Goal: Task Accomplishment & Management: Use online tool/utility

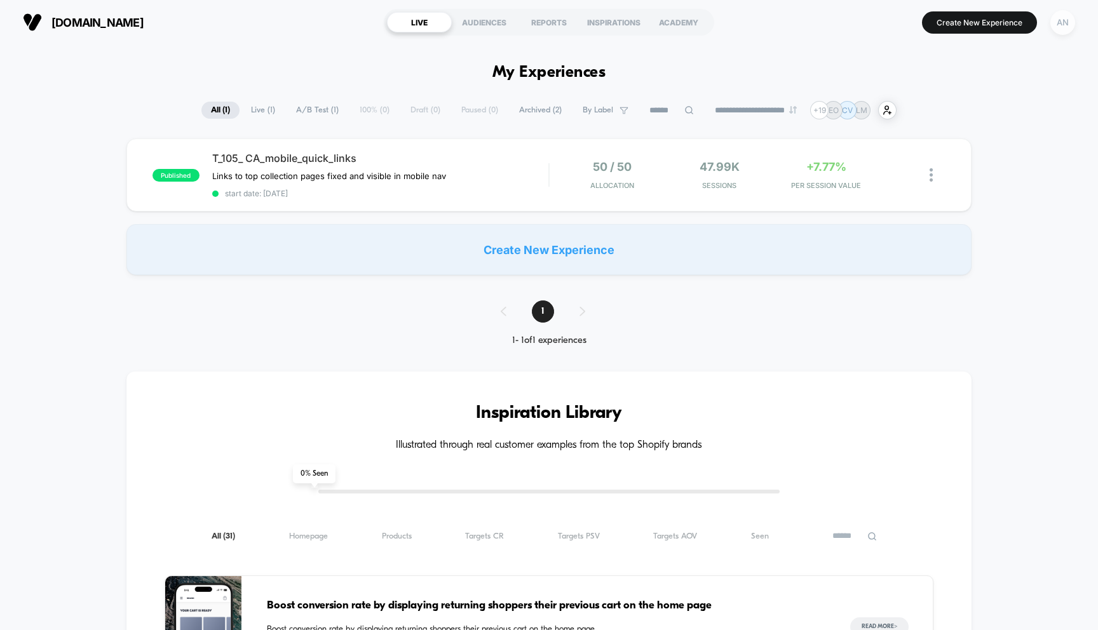
click at [1070, 19] on div "AN" at bounding box center [1062, 22] width 25 height 25
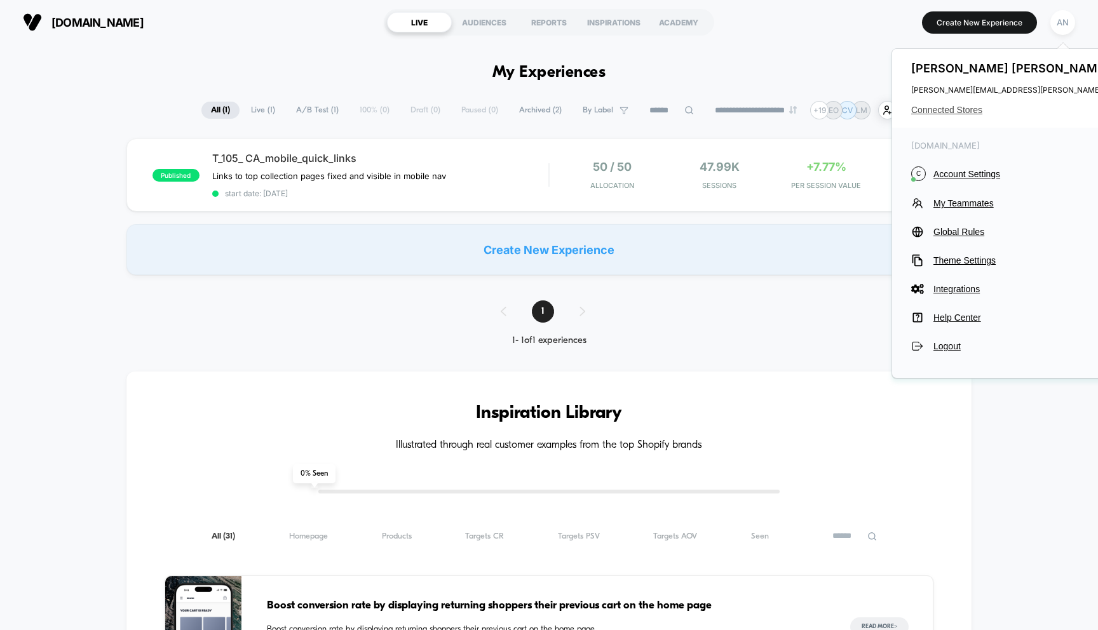
click at [965, 112] on span "Connected Stores" at bounding box center [1037, 110] width 252 height 10
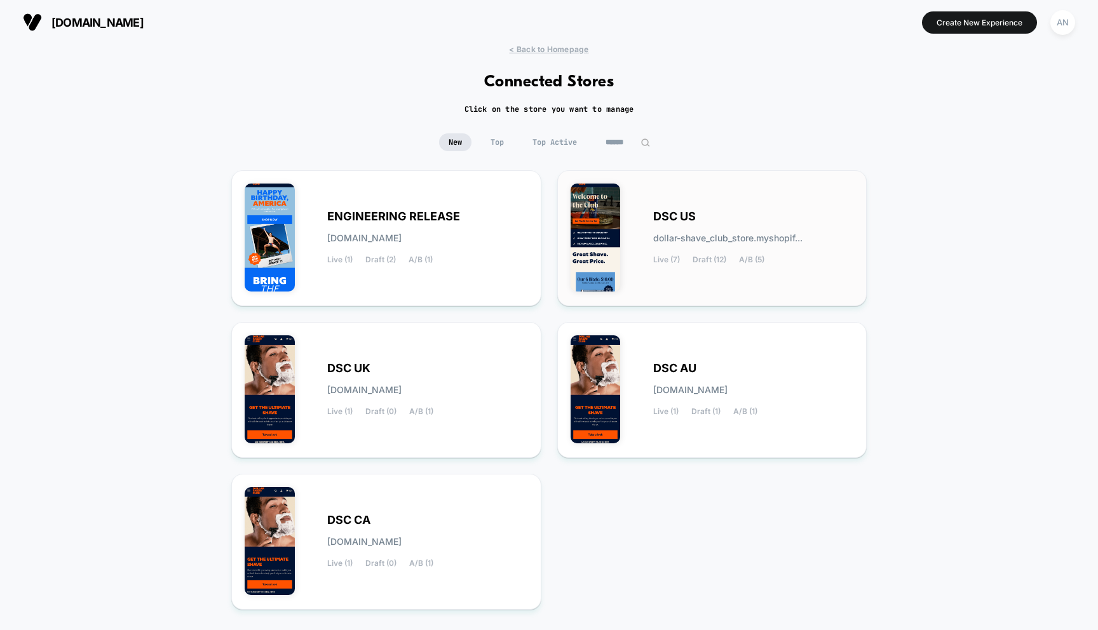
click at [665, 205] on div "DSC US dollar-shave_club_store.myshopif... Live (7) Draft (12) A/B (5)" at bounding box center [711, 238] width 283 height 109
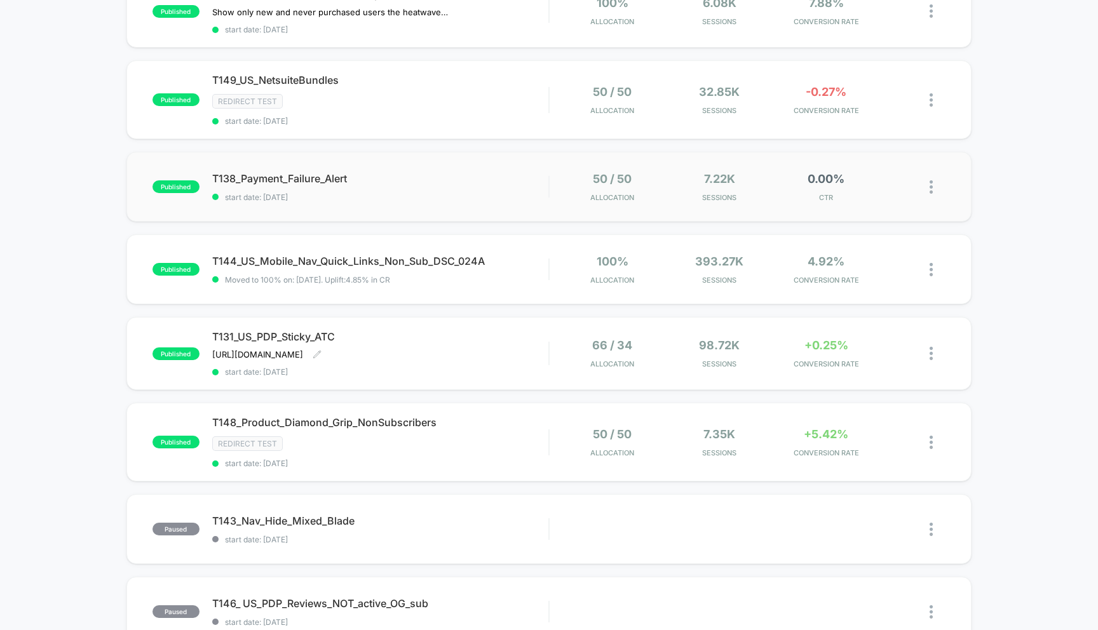
scroll to position [269, 0]
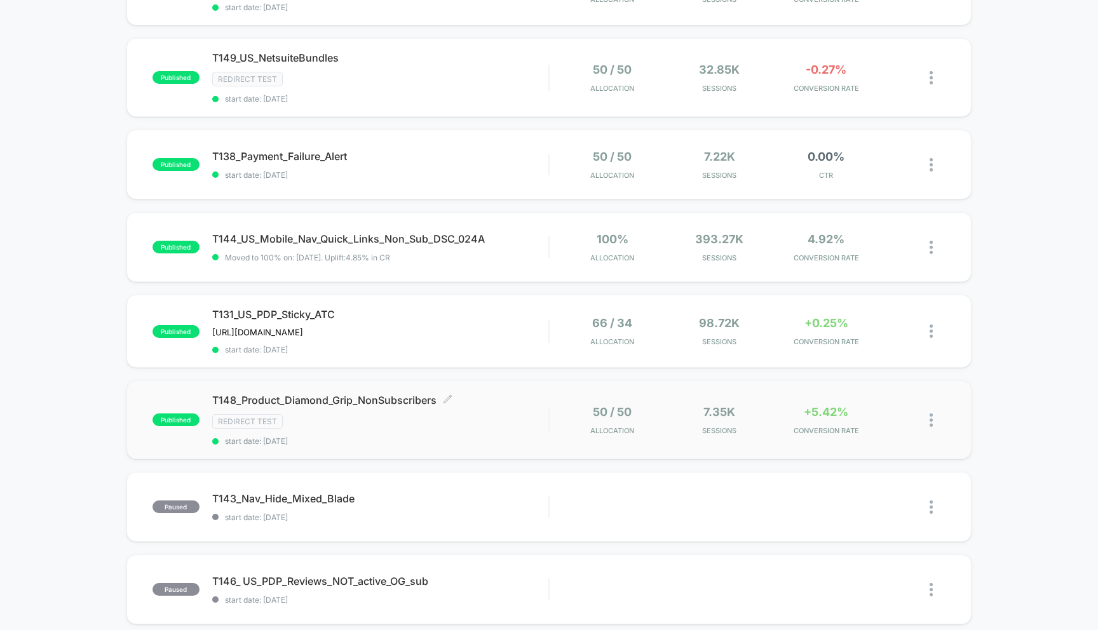
click at [399, 396] on span "T148_Product_Diamond_Grip_NonSubscribers Click to edit experience details" at bounding box center [380, 400] width 337 height 13
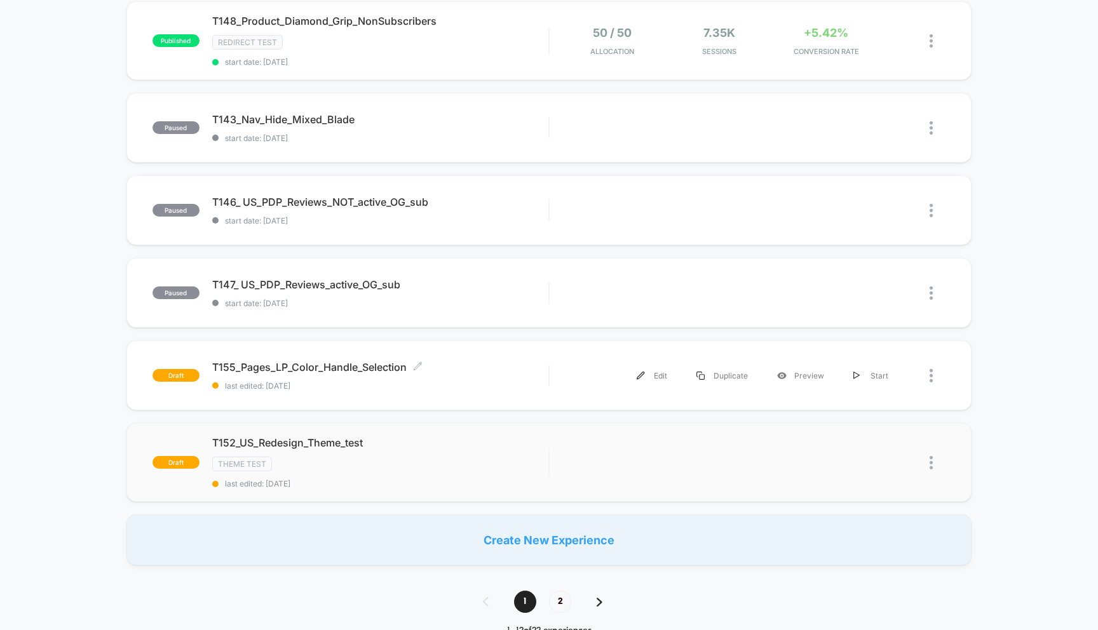
scroll to position [652, 0]
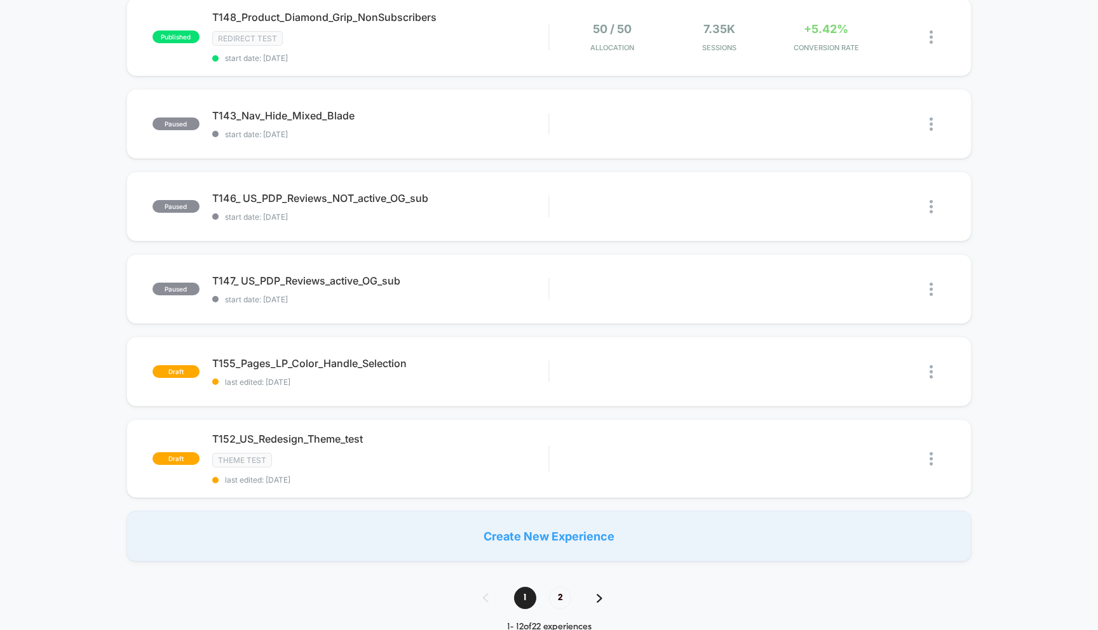
click at [598, 594] on img at bounding box center [599, 598] width 6 height 9
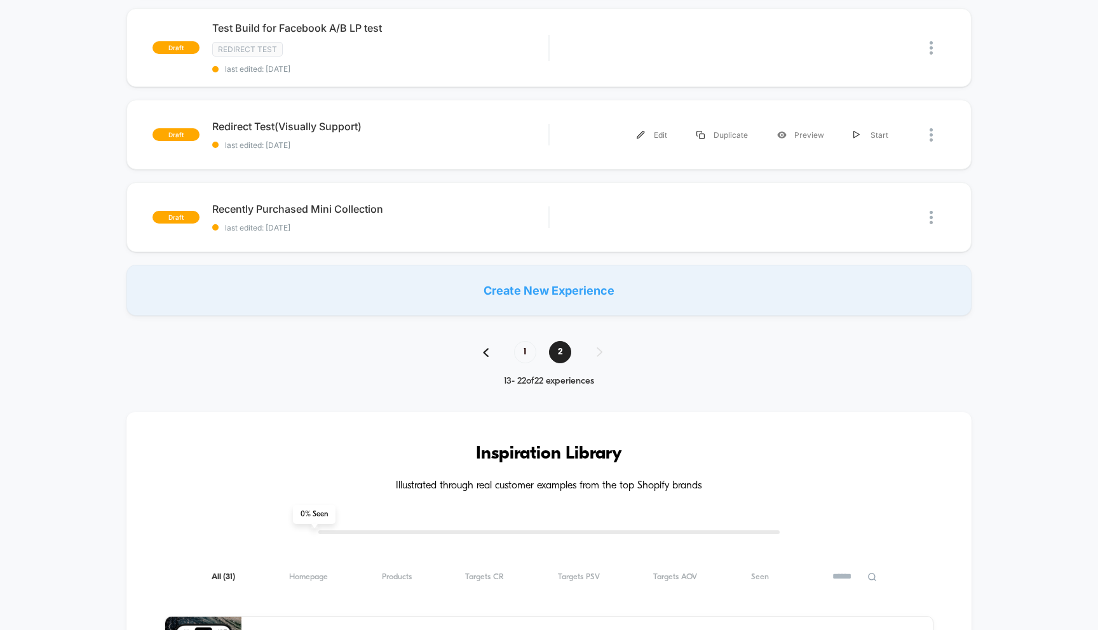
scroll to position [722, 0]
click at [528, 352] on span "1" at bounding box center [525, 351] width 22 height 22
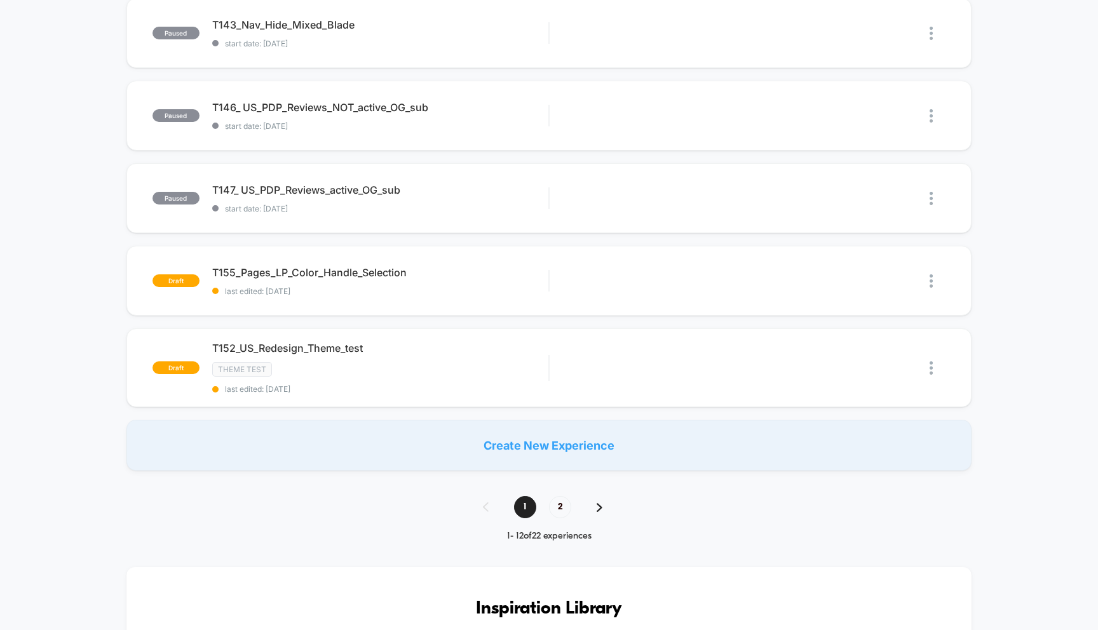
scroll to position [744, 0]
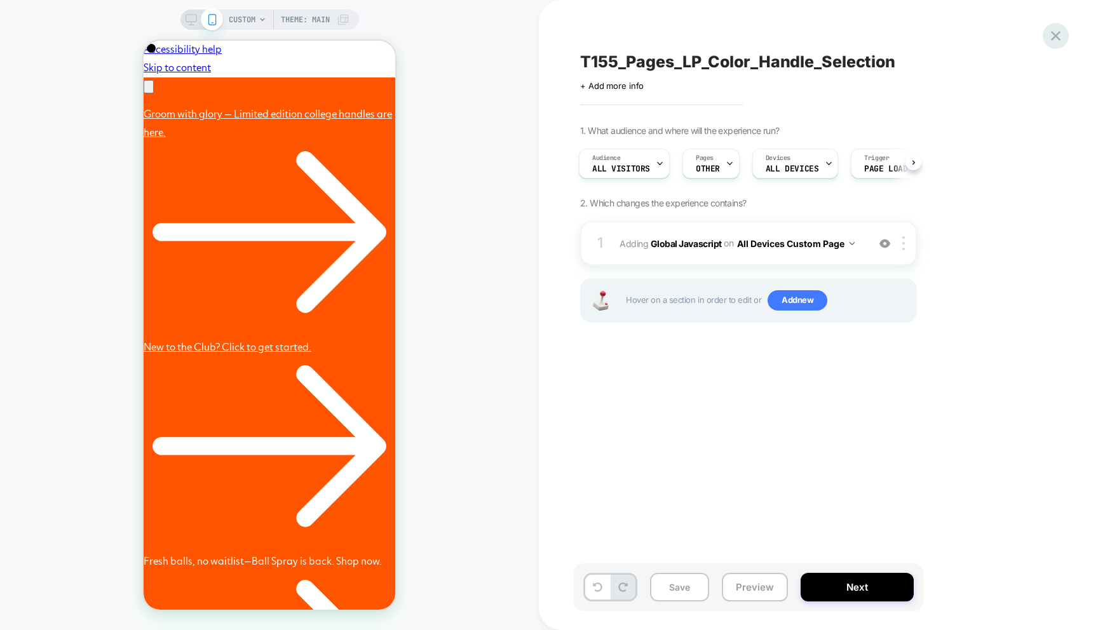
click at [1056, 35] on icon at bounding box center [1056, 36] width 10 height 10
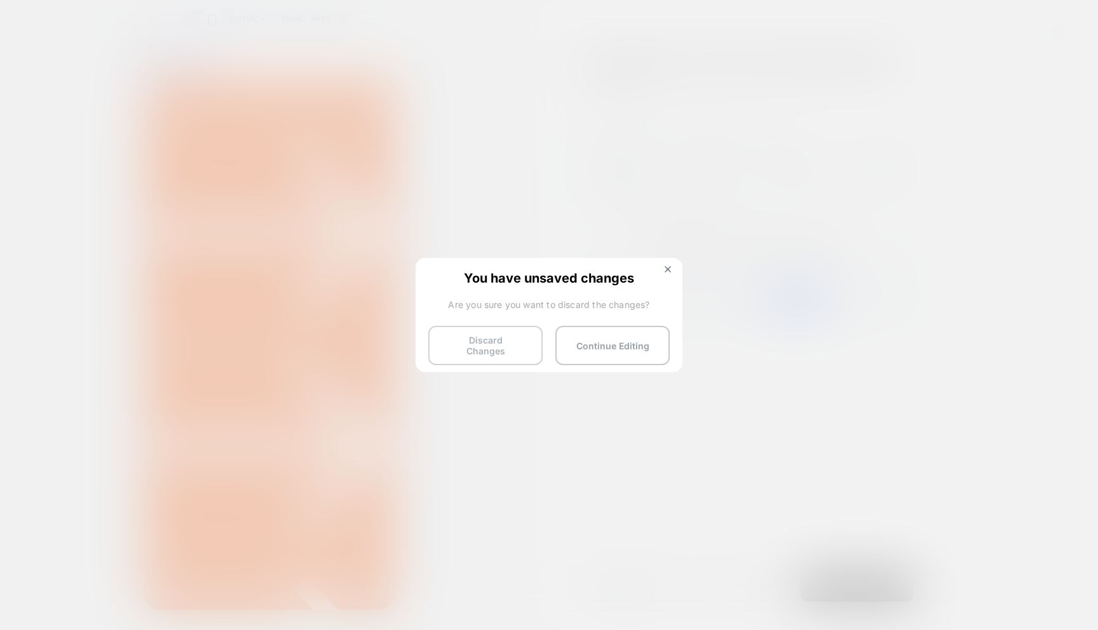
click at [483, 333] on button "Discard Changes" at bounding box center [485, 345] width 114 height 39
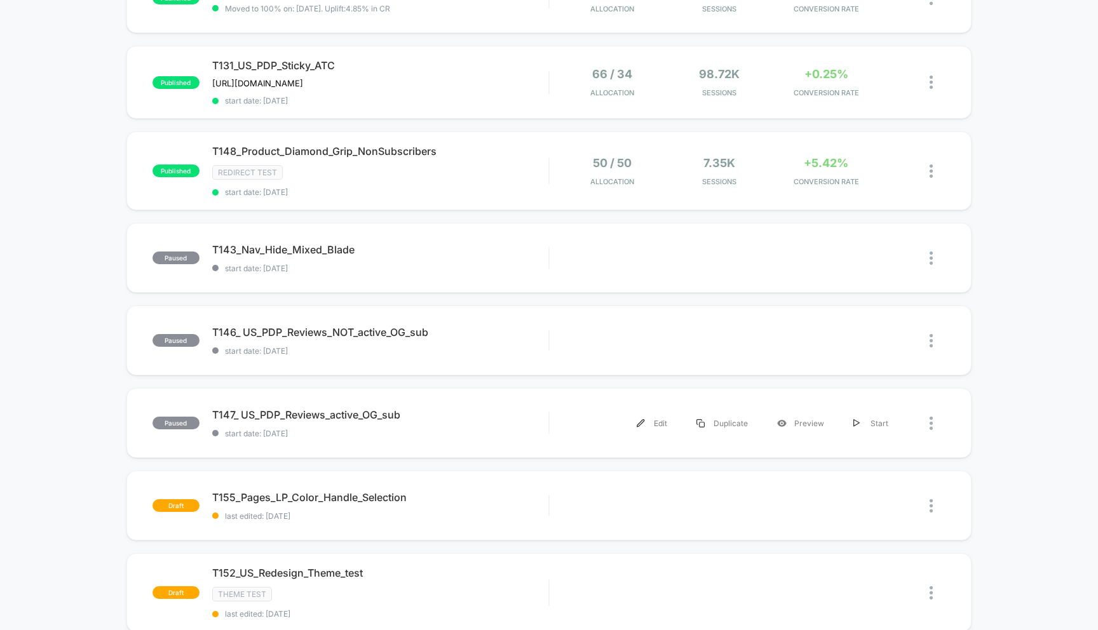
scroll to position [614, 0]
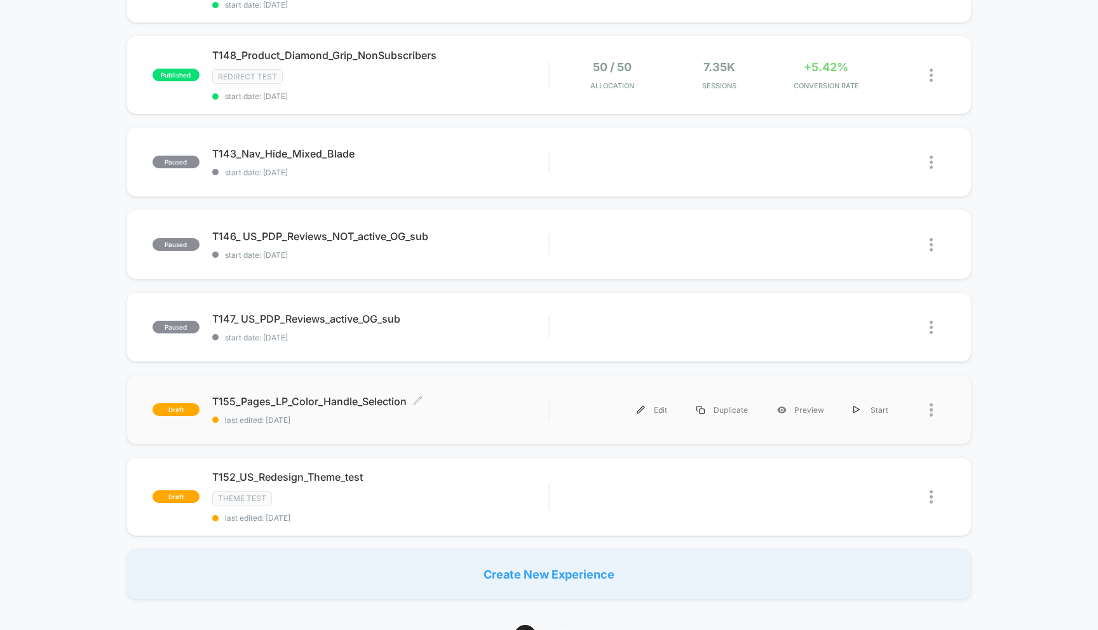
click at [272, 398] on span "T155_Pages_LP_Color_Handle_Selection Click to edit experience details" at bounding box center [380, 401] width 337 height 13
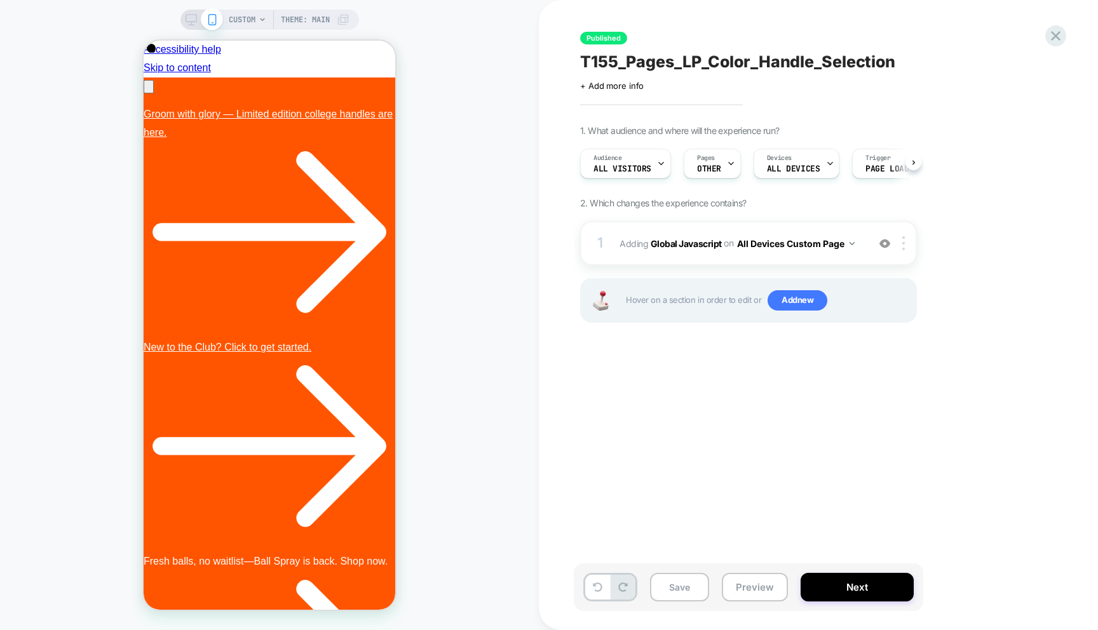
scroll to position [0, 1]
click at [849, 241] on button "All Devices Custom Page" at bounding box center [796, 243] width 118 height 18
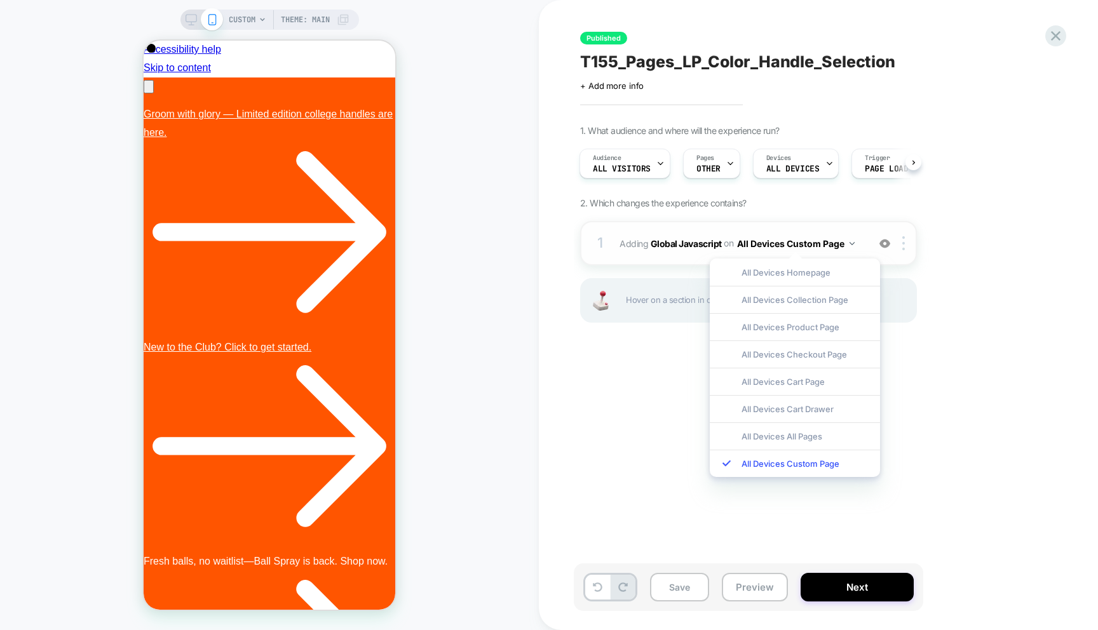
click at [906, 250] on div "1 Adding Global Javascript on All Devices Custom Page Add Before Add After Targ…" at bounding box center [748, 243] width 337 height 44
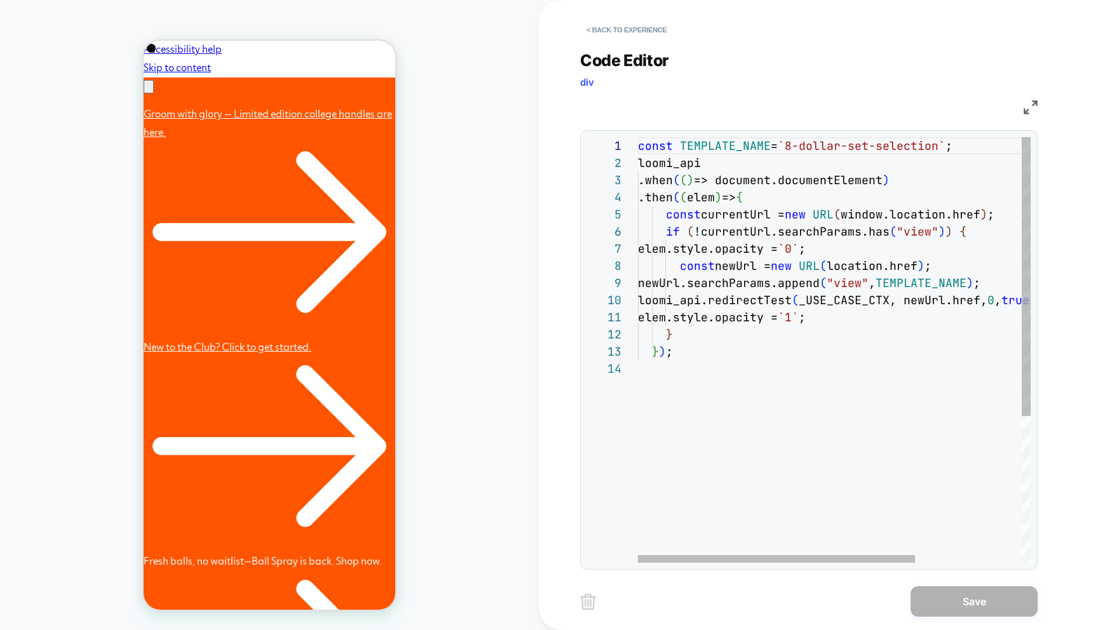
scroll to position [0, 0]
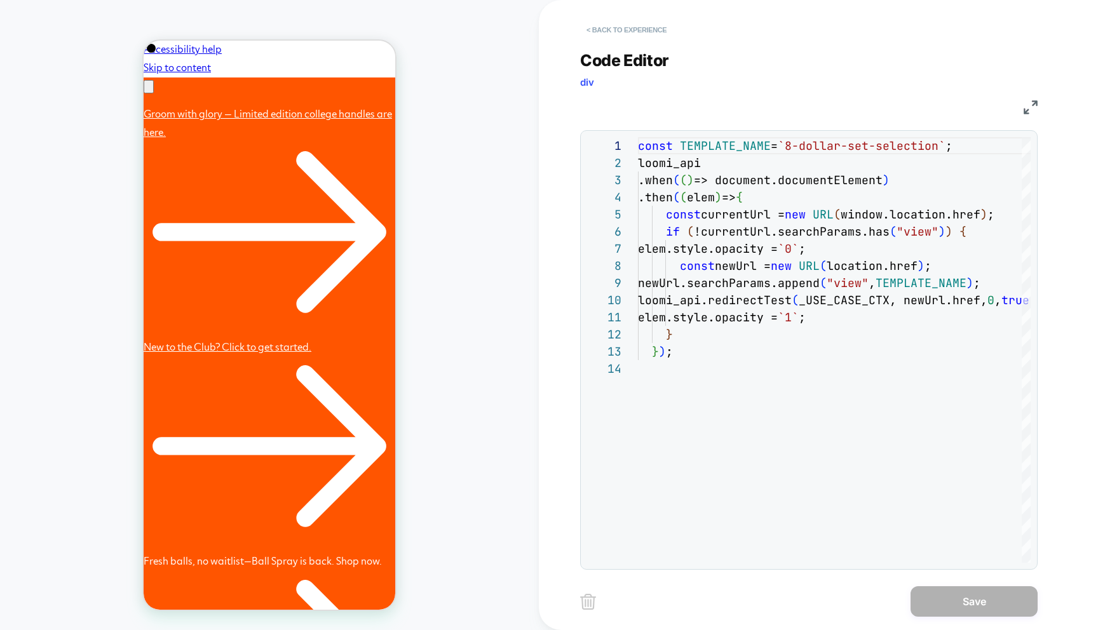
click at [616, 36] on button "< Back to experience" at bounding box center [626, 30] width 93 height 20
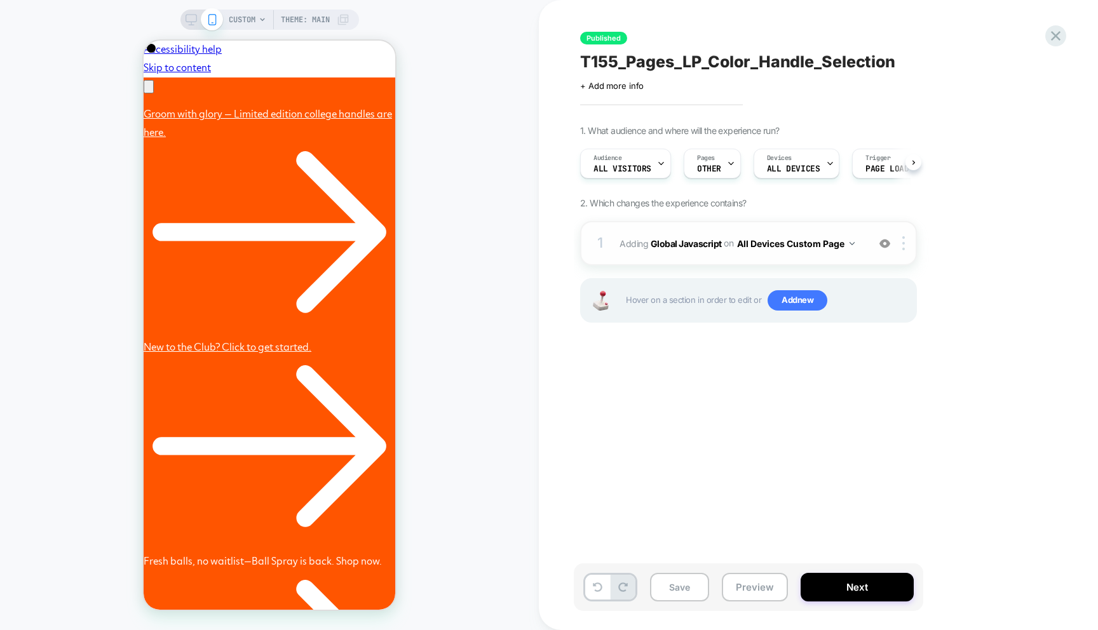
click at [851, 243] on img at bounding box center [851, 243] width 5 height 3
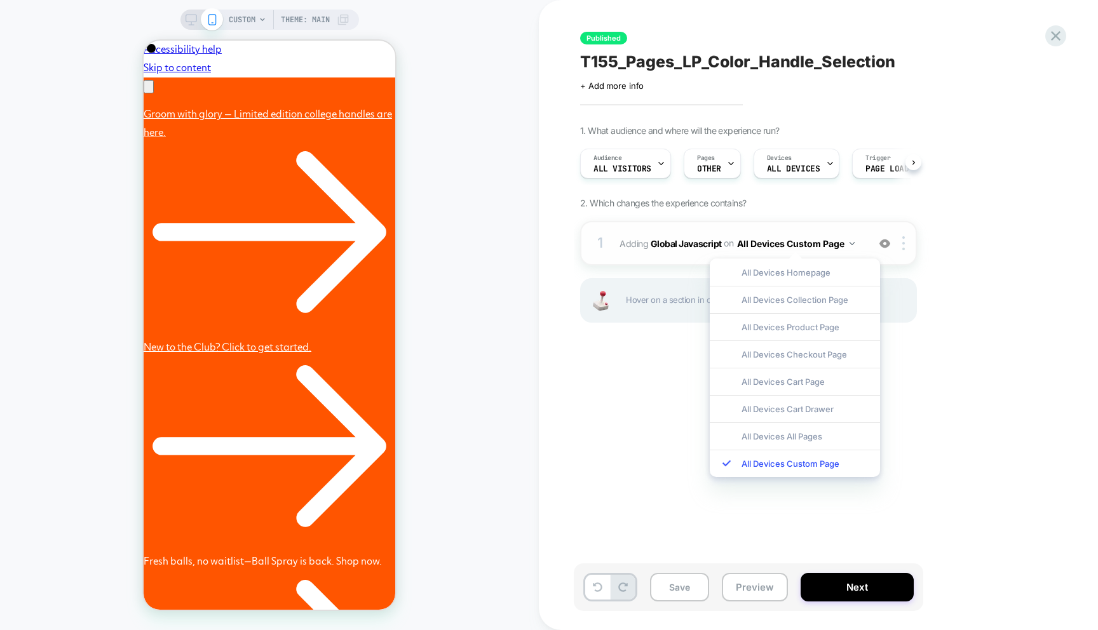
scroll to position [0, 197]
click at [963, 290] on div "1. What audience and where will the experience run? Audience All Visitors Pages…" at bounding box center [812, 239] width 464 height 229
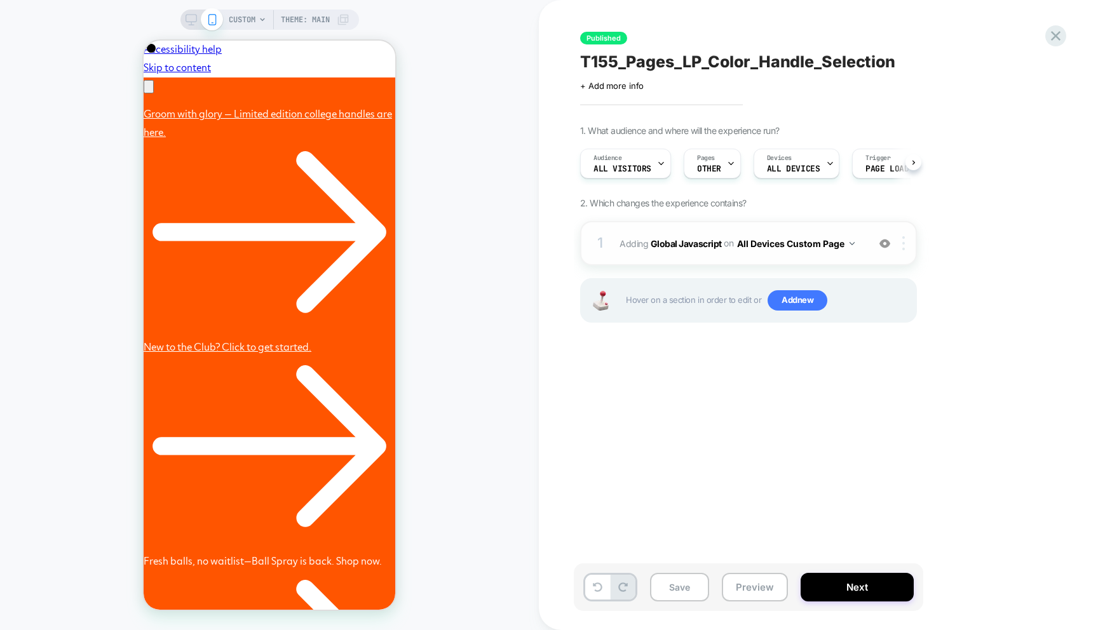
scroll to position [0, 394]
click at [902, 241] on img at bounding box center [903, 243] width 3 height 14
click at [863, 416] on div "Published T155_Pages_LP_Color_Handle_Selection Click to edit experience details…" at bounding box center [812, 315] width 476 height 605
click at [857, 164] on icon at bounding box center [861, 163] width 8 height 8
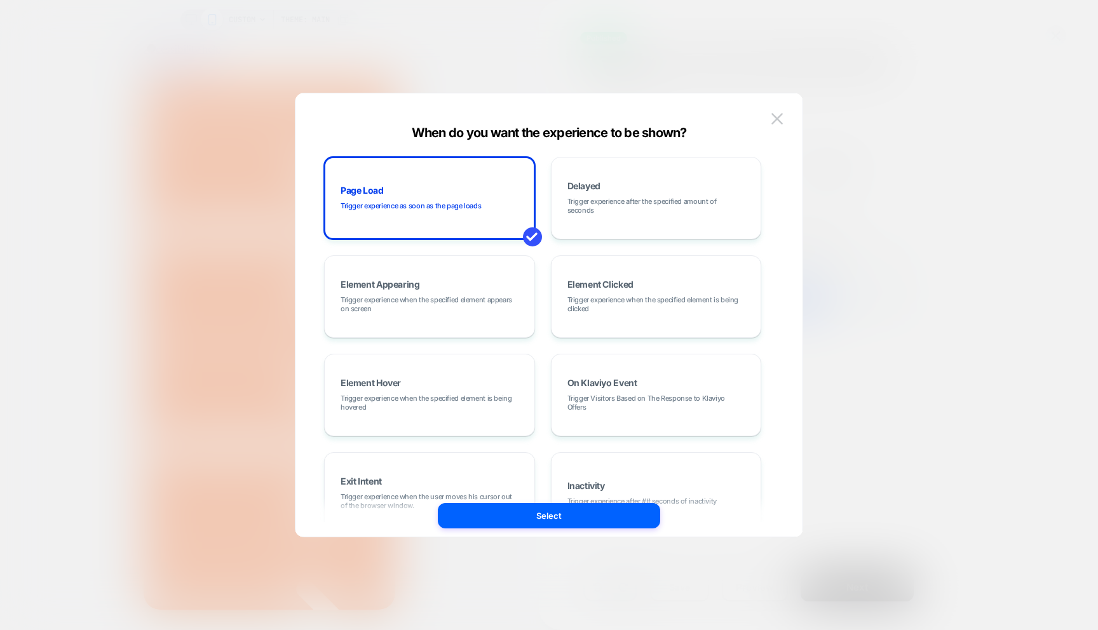
scroll to position [0, 197]
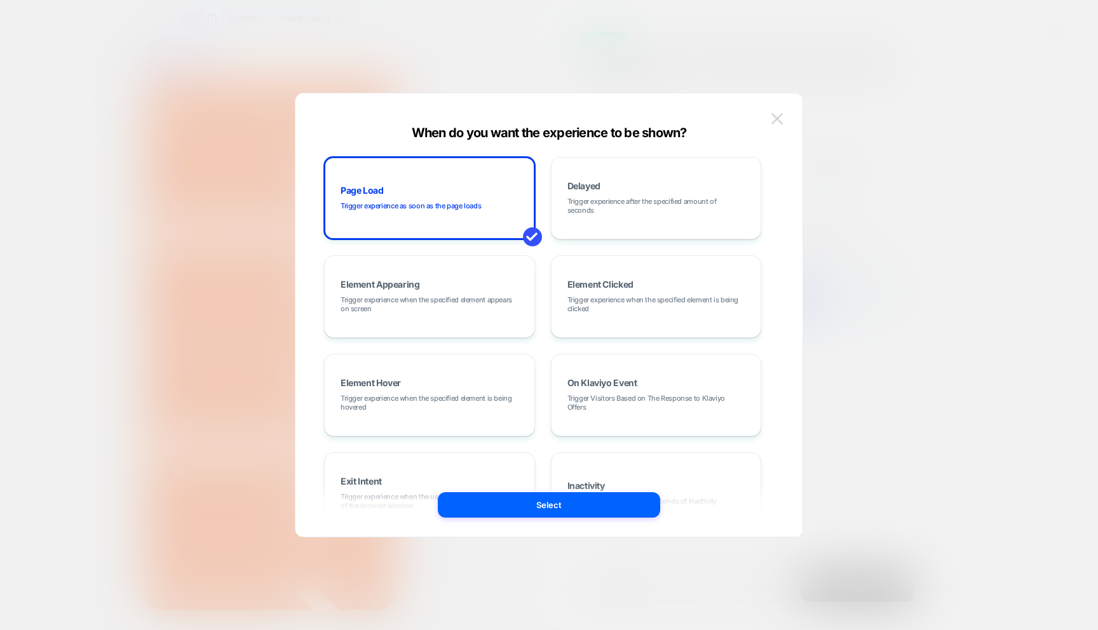
click at [780, 119] on img at bounding box center [776, 118] width 11 height 11
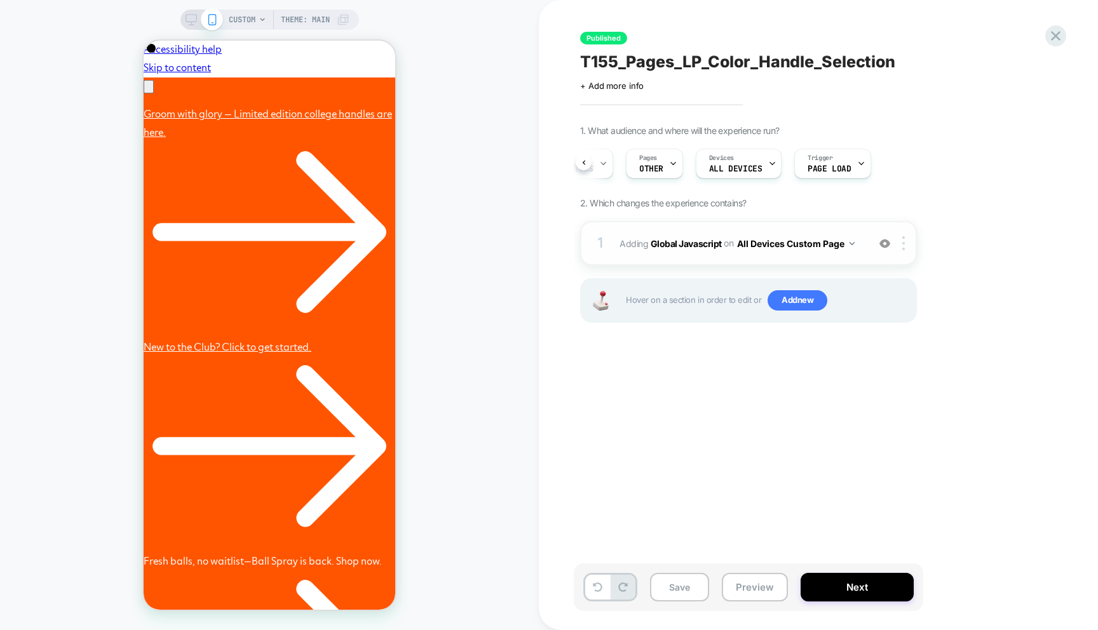
scroll to position [0, 394]
click at [905, 248] on div at bounding box center [905, 243] width 21 height 14
click at [837, 244] on button "All Devices Custom Page" at bounding box center [796, 243] width 118 height 18
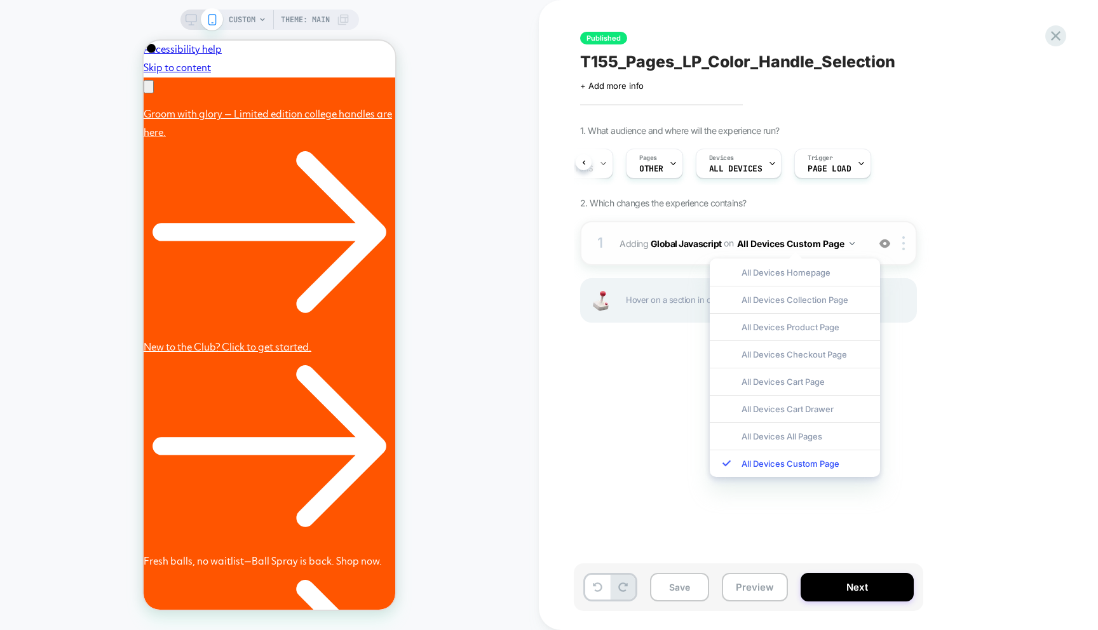
click at [880, 244] on img at bounding box center [884, 243] width 11 height 11
click at [885, 246] on img at bounding box center [884, 243] width 11 height 11
click at [626, 425] on div "Published T155_Pages_LP_Color_Handle_Selection Click to edit experience details…" at bounding box center [812, 315] width 476 height 605
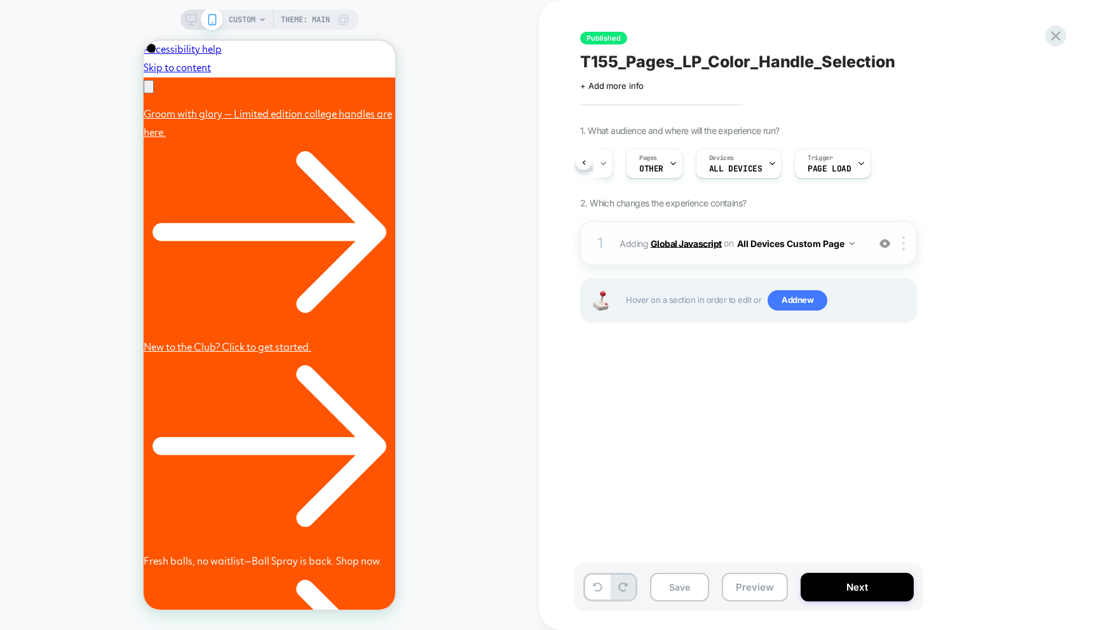
click at [705, 239] on b "Global Javascript" at bounding box center [685, 243] width 71 height 11
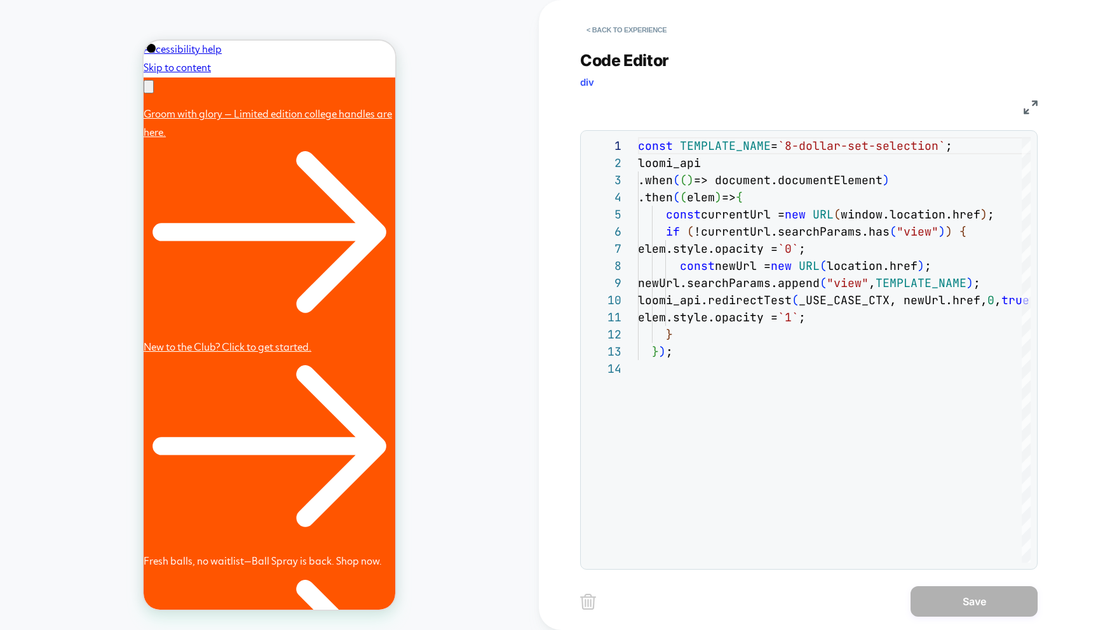
scroll to position [0, 0]
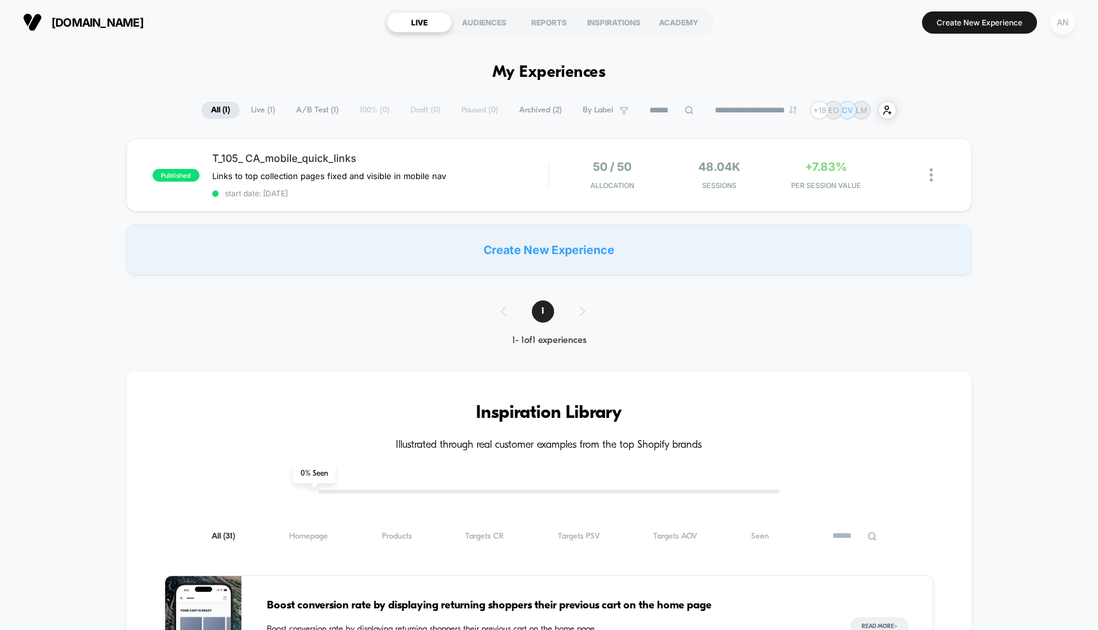
click at [1057, 27] on div "AN" at bounding box center [1062, 22] width 25 height 25
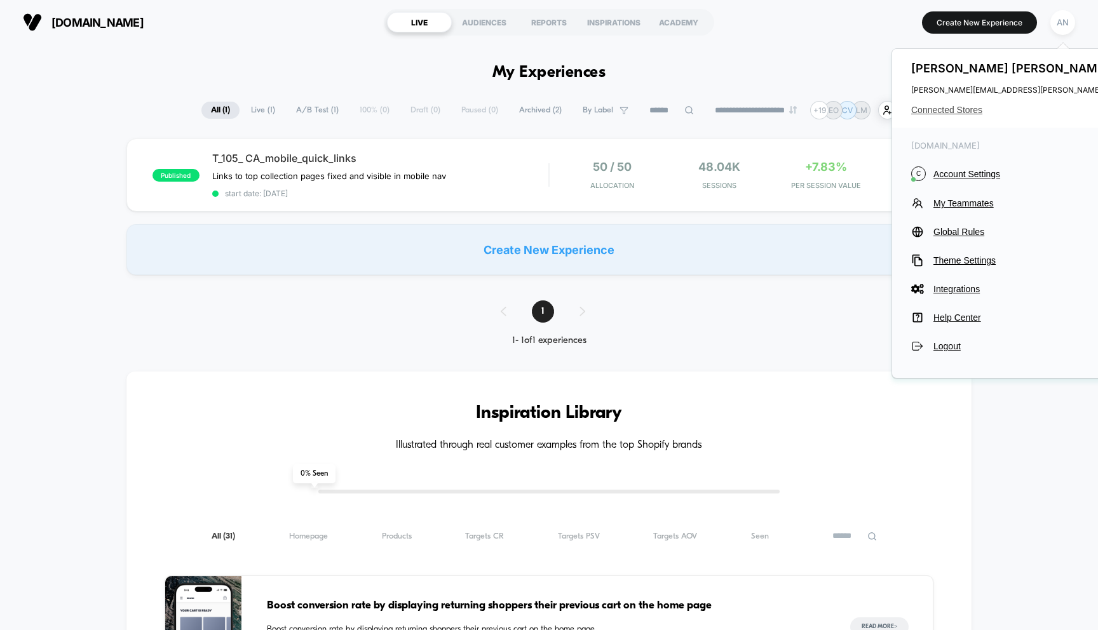
click at [962, 112] on span "Connected Stores" at bounding box center [1037, 110] width 252 height 10
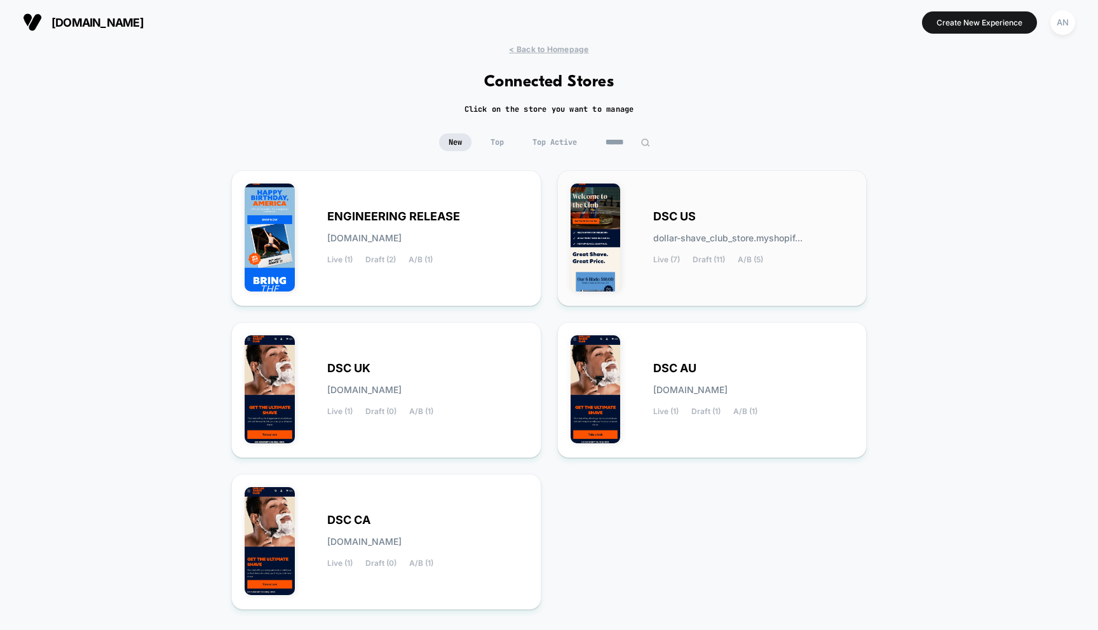
click at [668, 215] on span "DSC US" at bounding box center [674, 216] width 43 height 9
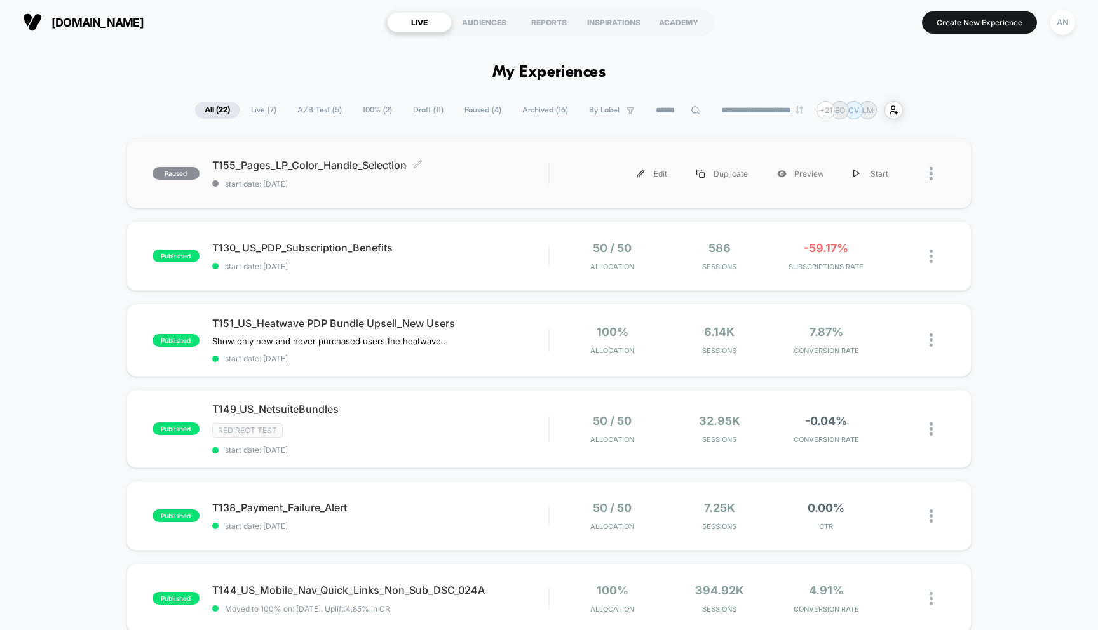
click at [322, 166] on span "T155_Pages_LP_Color_Handle_Selection Click to edit experience details" at bounding box center [380, 165] width 337 height 13
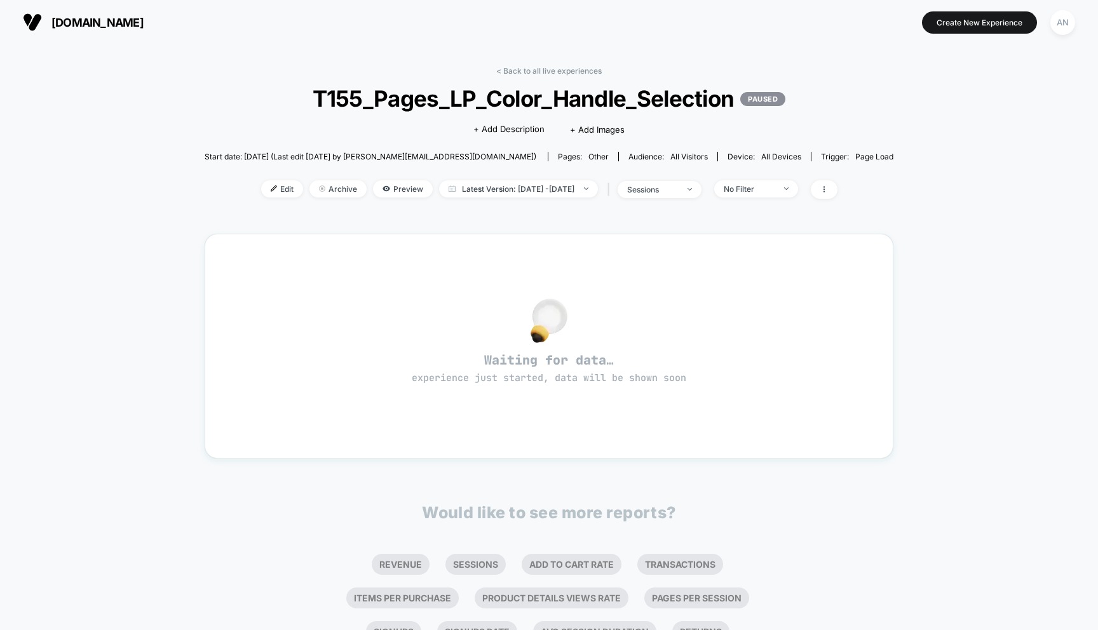
click at [256, 198] on div "< Back to all live experiences T155_Pages_LP_Color_Handle_Selection PAUSED Clic…" at bounding box center [549, 140] width 689 height 149
click at [261, 192] on span "Edit" at bounding box center [282, 188] width 42 height 17
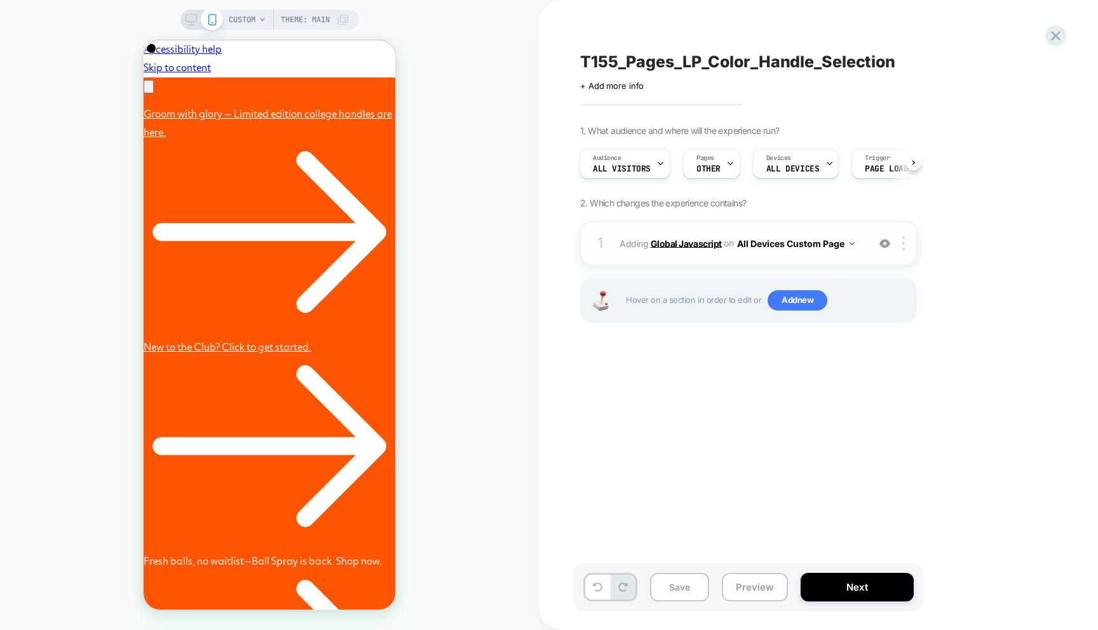
scroll to position [0, 197]
click at [696, 248] on span "Adding Global Javascript on All Devices Custom Page" at bounding box center [740, 243] width 242 height 18
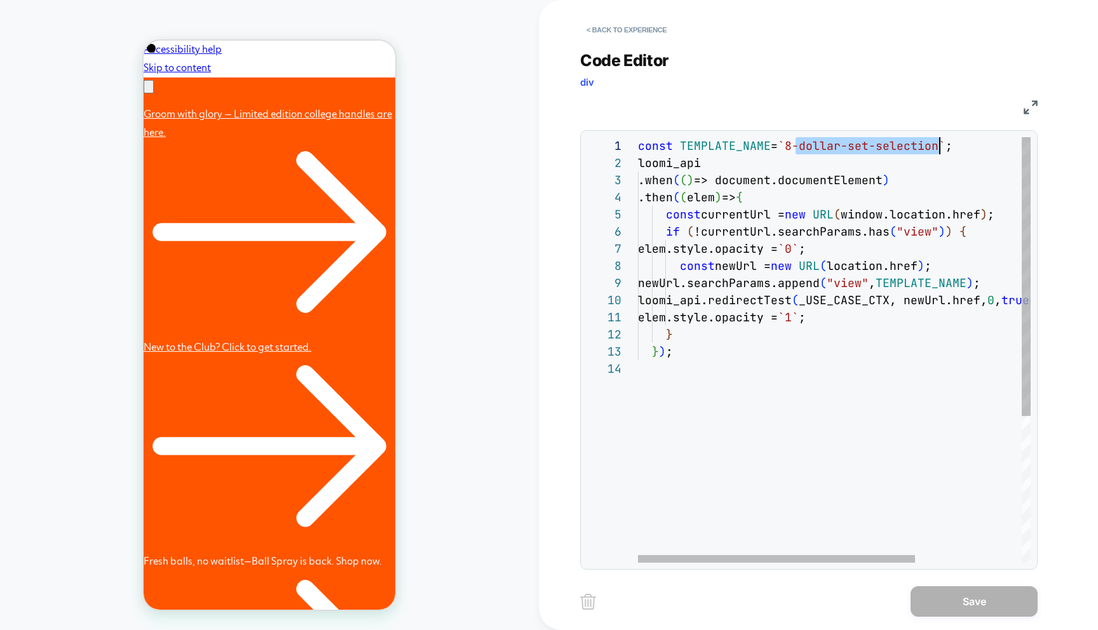
scroll to position [0, 309]
drag, startPoint x: 796, startPoint y: 150, endPoint x: 946, endPoint y: 140, distance: 150.2
click at [946, 140] on div "const TEMPLATE_NAME = `8-dollar-set-selection` ; loomi_api .when ( ( ) => docum…" at bounding box center [910, 461] width 544 height 648
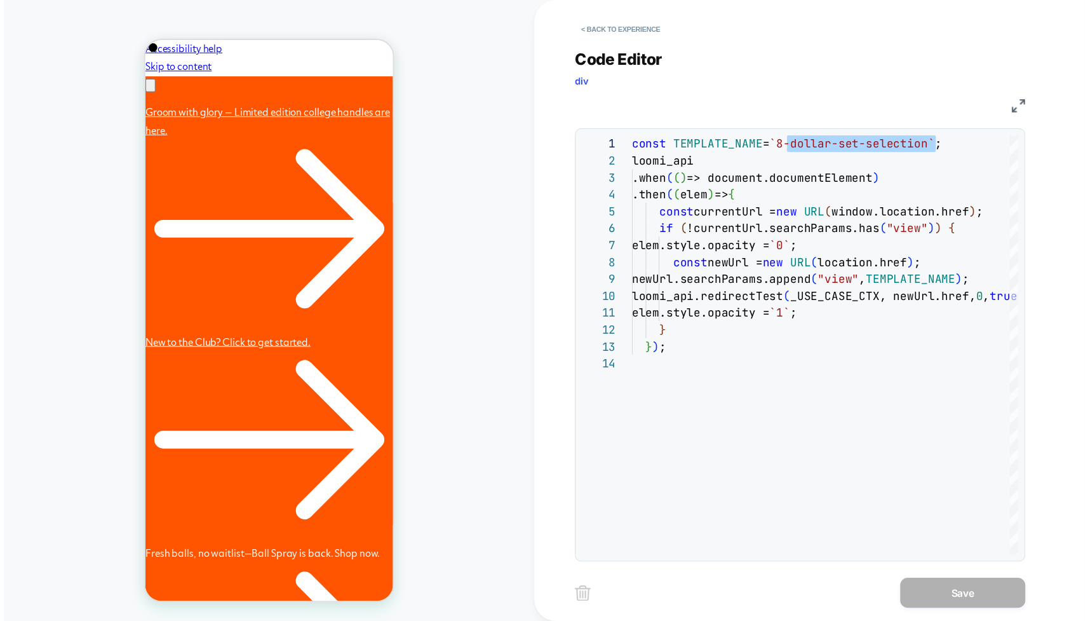
scroll to position [0, 197]
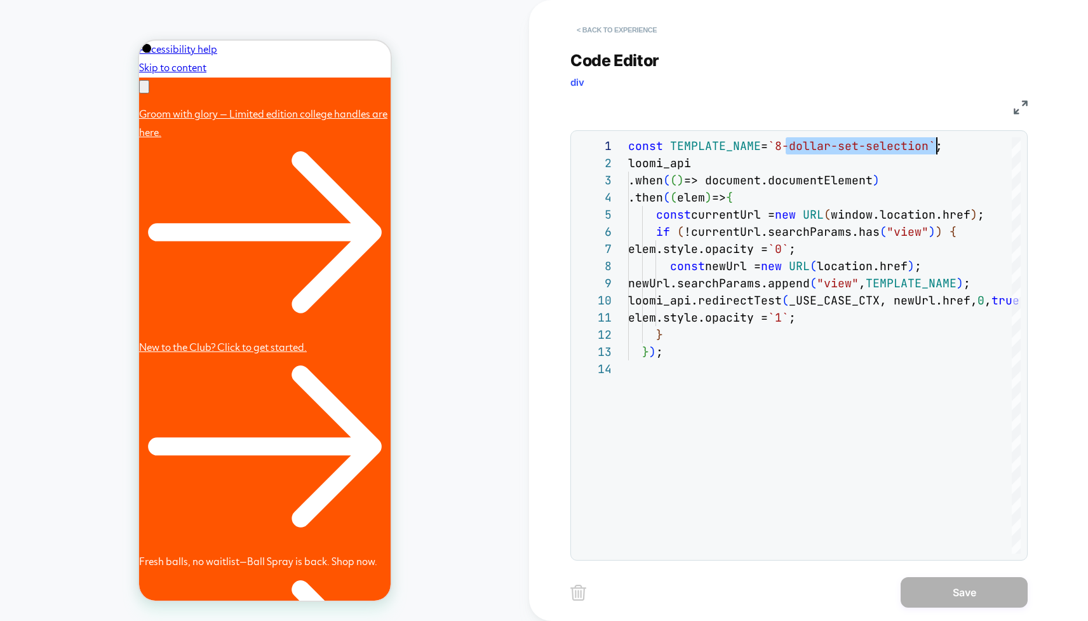
click at [588, 27] on button "< Back to experience" at bounding box center [616, 30] width 93 height 20
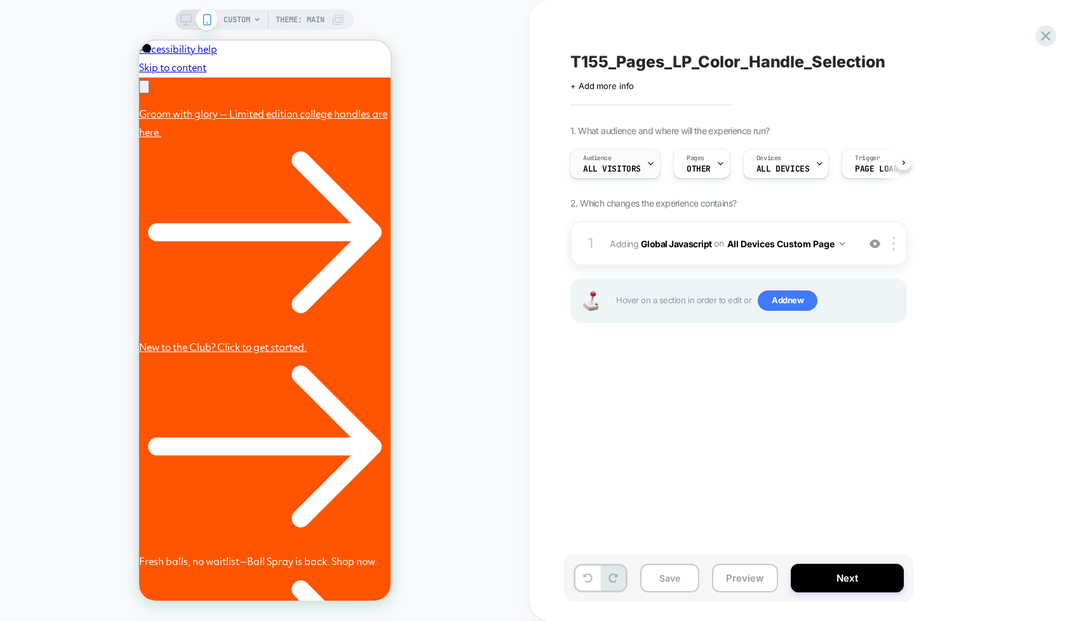
scroll to position [0, 394]
click at [750, 579] on button "Preview" at bounding box center [745, 577] width 66 height 29
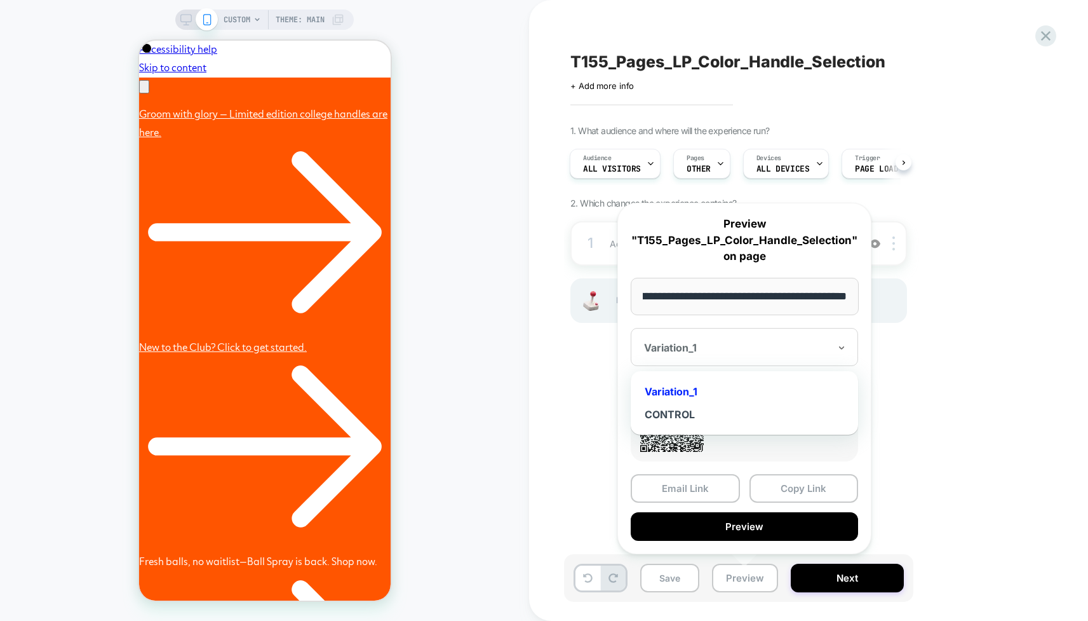
scroll to position [0, 0]
click at [771, 363] on div "Variation_1" at bounding box center [744, 347] width 227 height 38
click at [735, 410] on div "CONTROL" at bounding box center [744, 414] width 215 height 23
click at [774, 490] on button "Copy Link" at bounding box center [803, 488] width 109 height 29
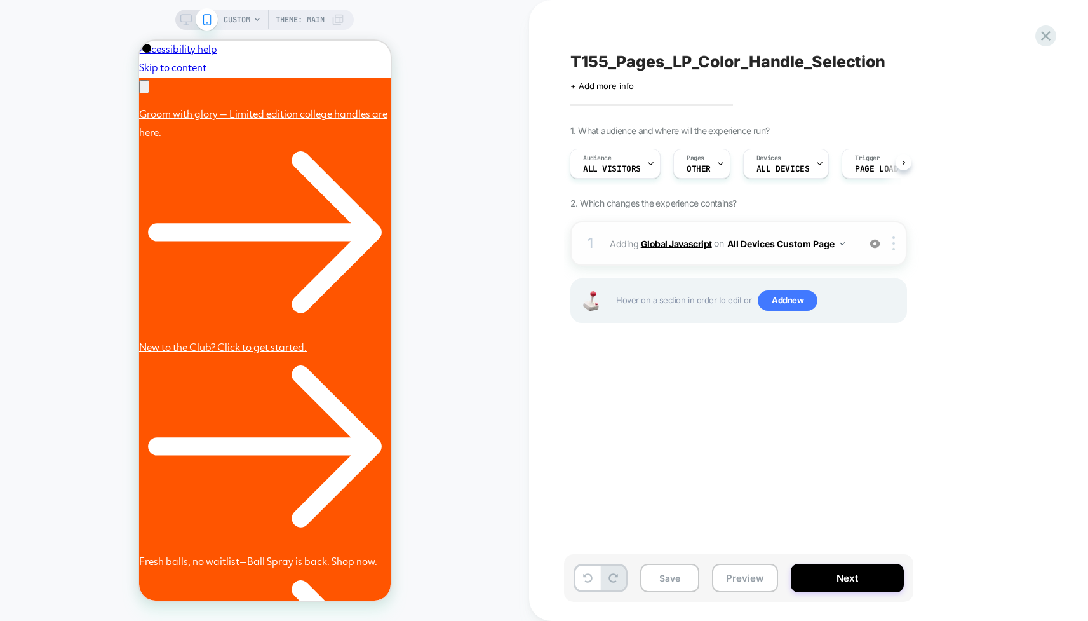
click at [677, 239] on b "Global Javascript" at bounding box center [676, 243] width 71 height 11
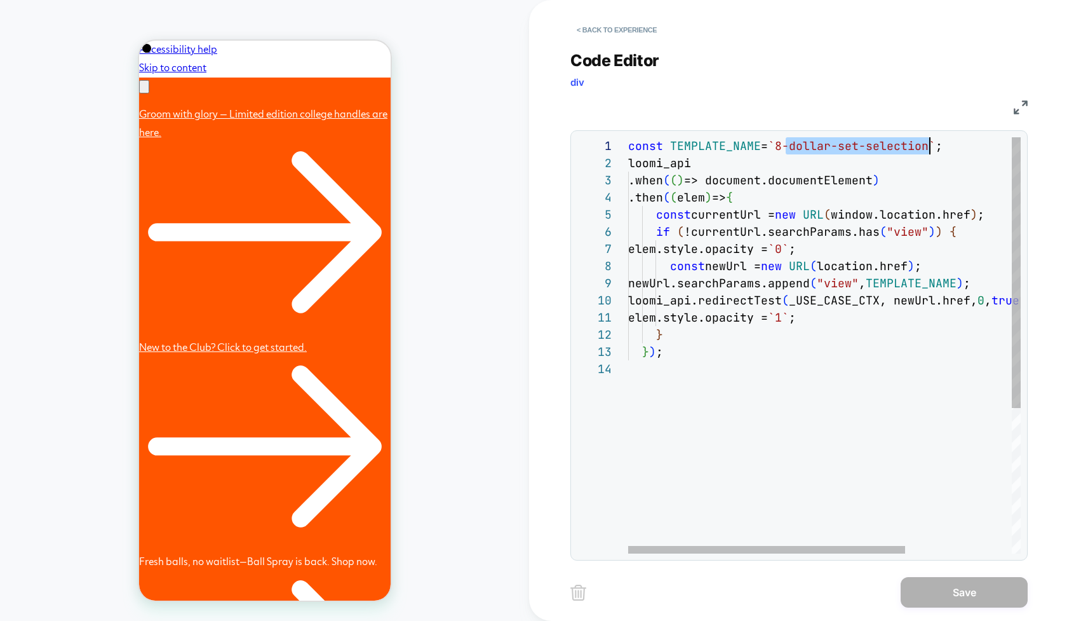
scroll to position [0, 309]
drag, startPoint x: 786, startPoint y: 146, endPoint x: 934, endPoint y: 152, distance: 148.8
click at [934, 152] on div "loomi_api .when ( ( ) => document.documentElement ) .then ( ( elem ) => { const…" at bounding box center [900, 456] width 544 height 639
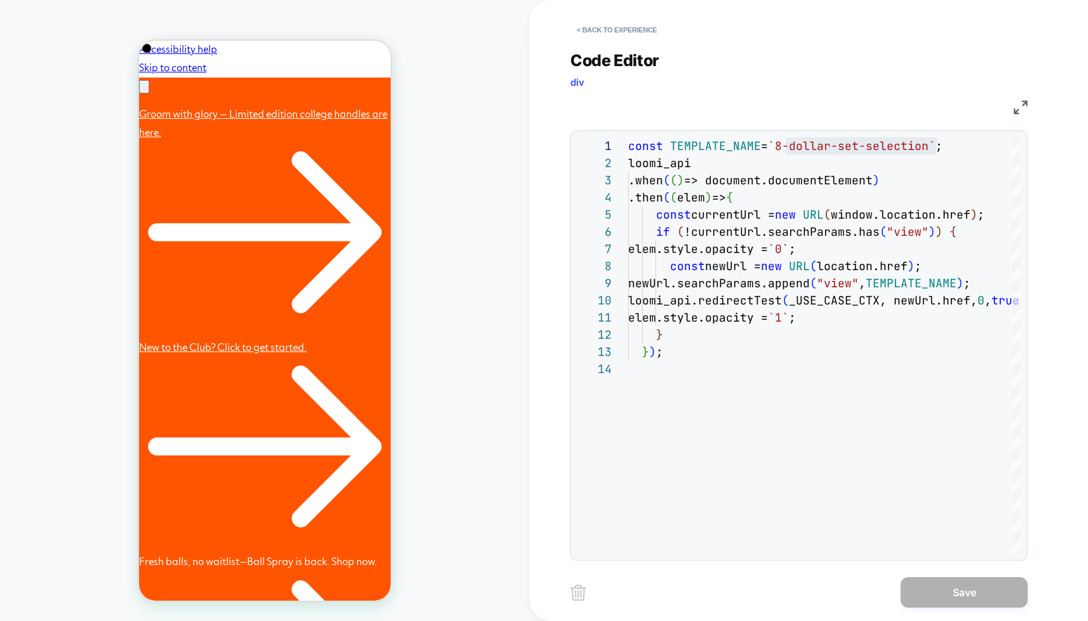
scroll to position [0, 0]
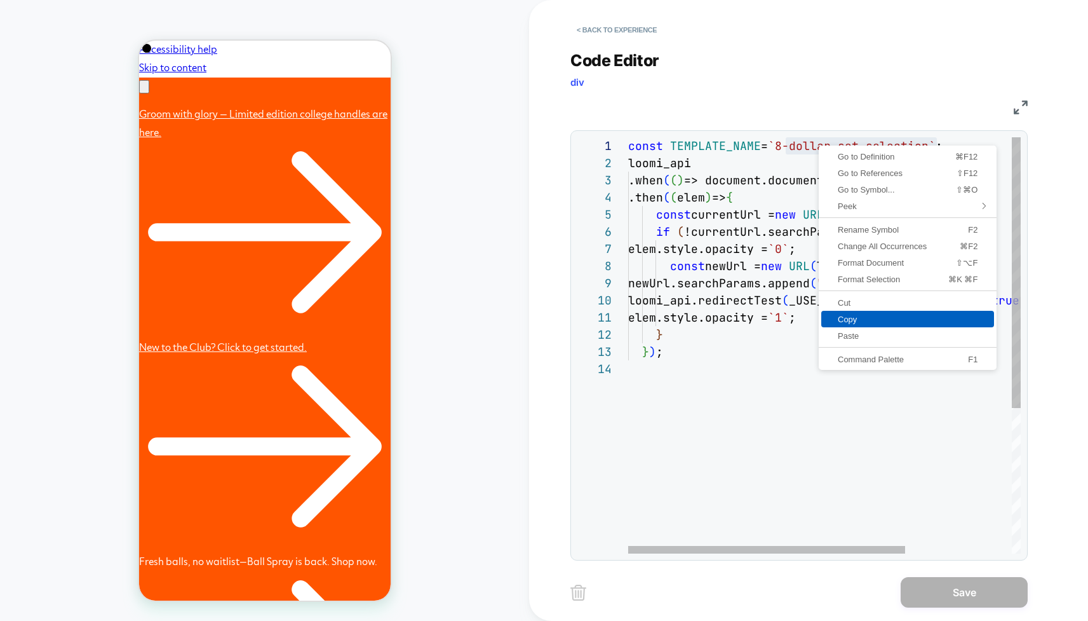
click at [863, 315] on span "Copy" at bounding box center [907, 319] width 173 height 8
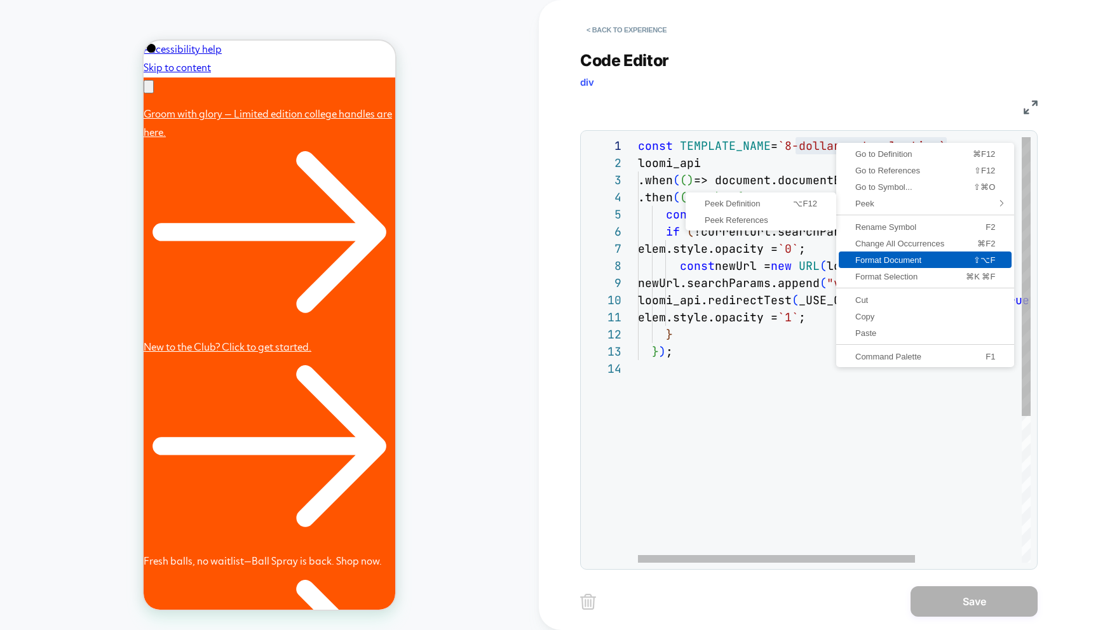
scroll to position [0, 197]
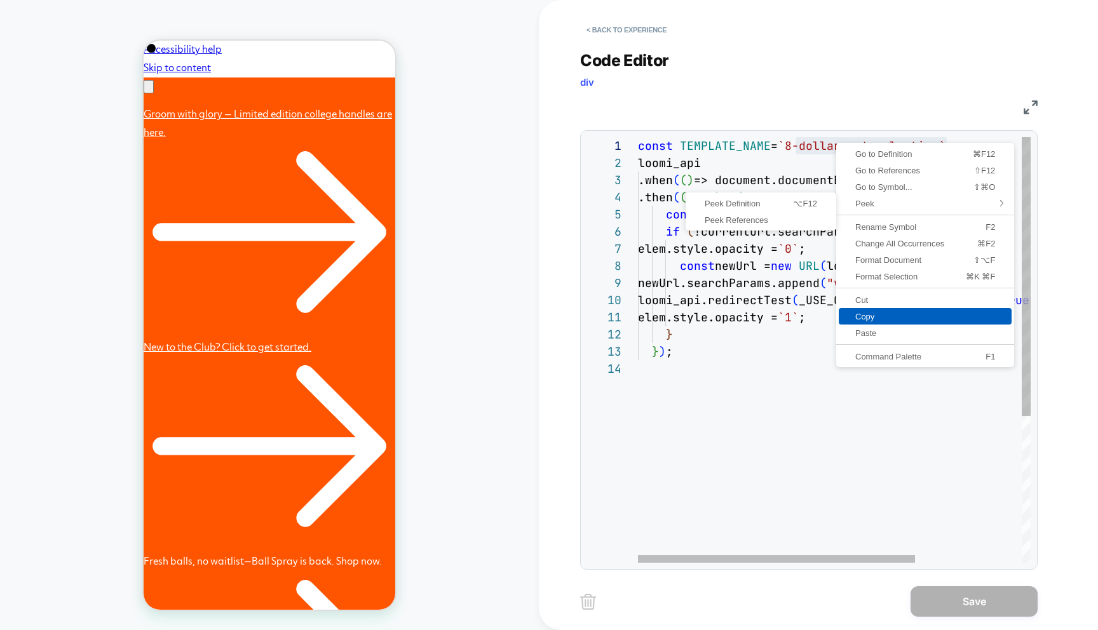
click at [871, 312] on span "Copy" at bounding box center [924, 316] width 173 height 8
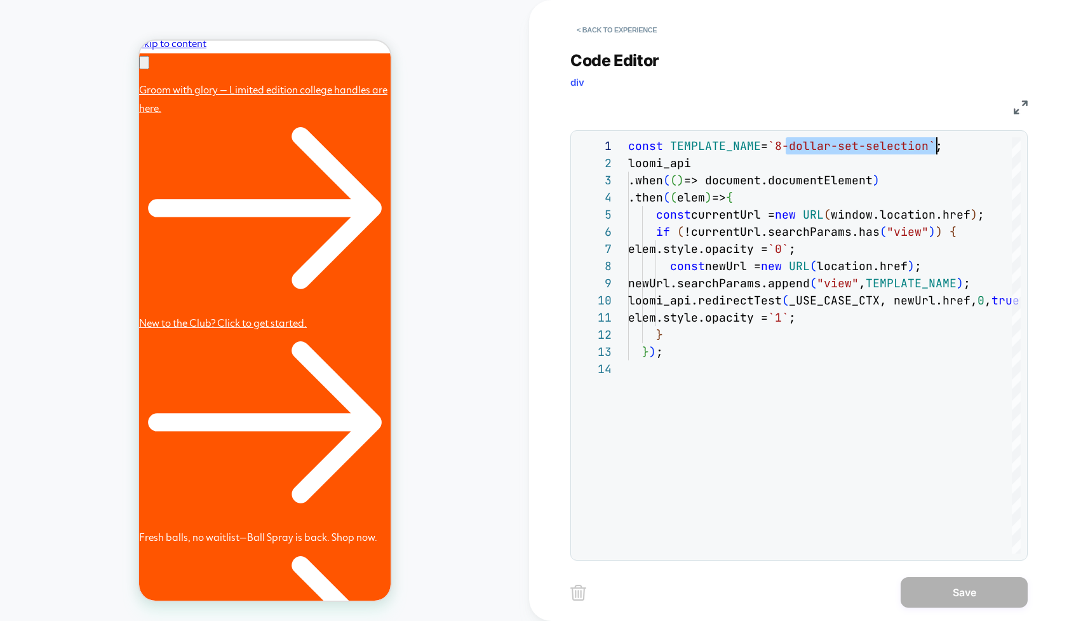
scroll to position [25, 0]
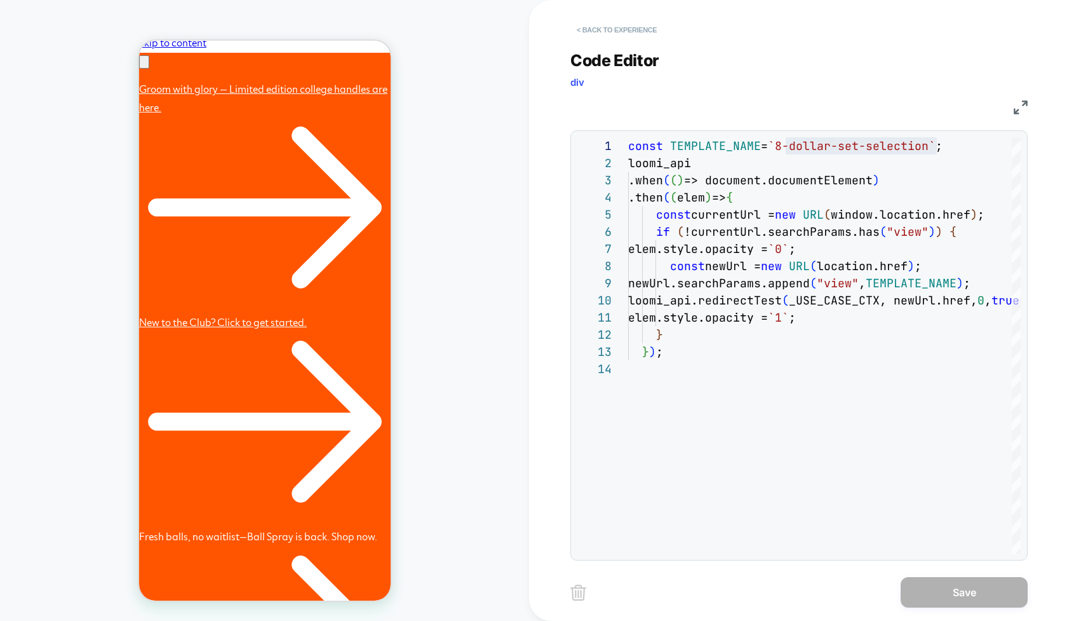
click at [580, 30] on button "< Back to experience" at bounding box center [616, 30] width 93 height 20
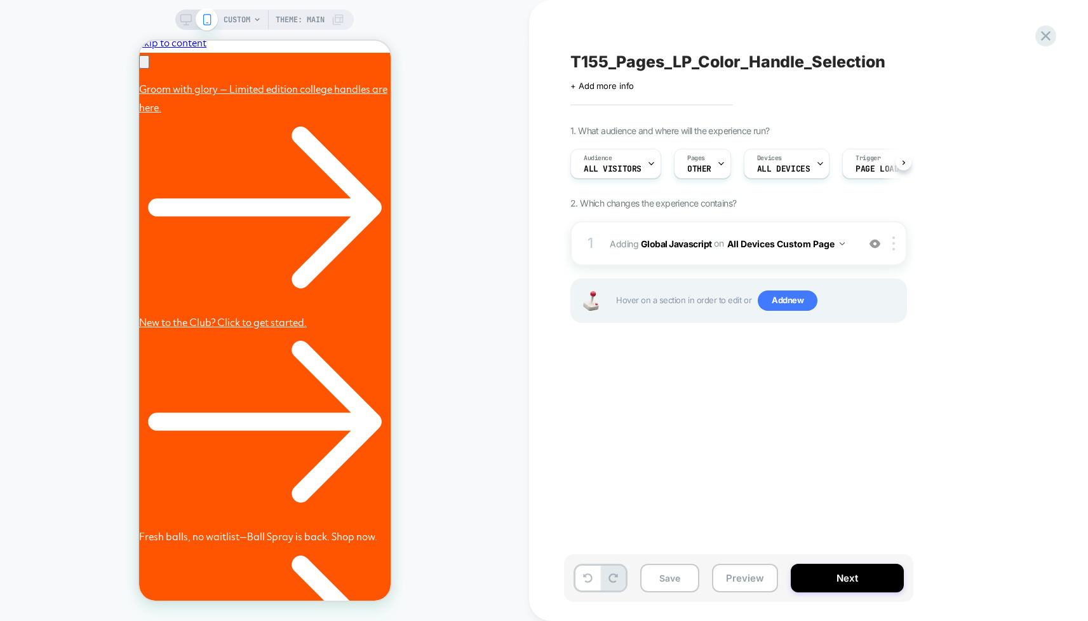
scroll to position [0, 1]
click at [592, 61] on span "T155_Pages_LP_Color_Handle_Selection" at bounding box center [727, 61] width 315 height 19
click at [592, 61] on textarea "**********" at bounding box center [773, 61] width 407 height 19
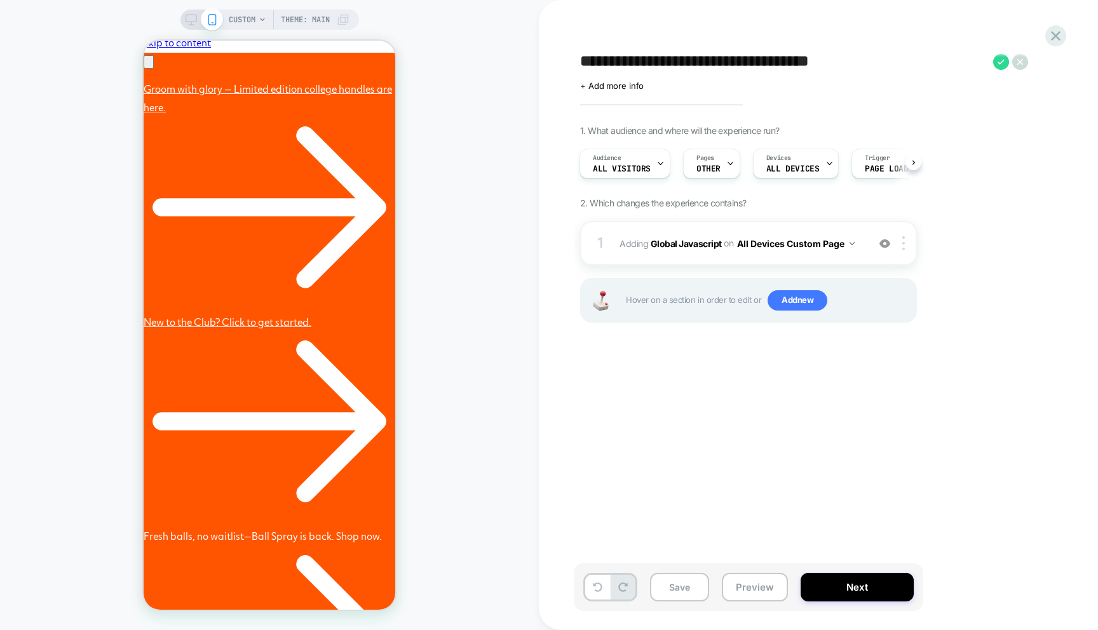
scroll to position [0, 394]
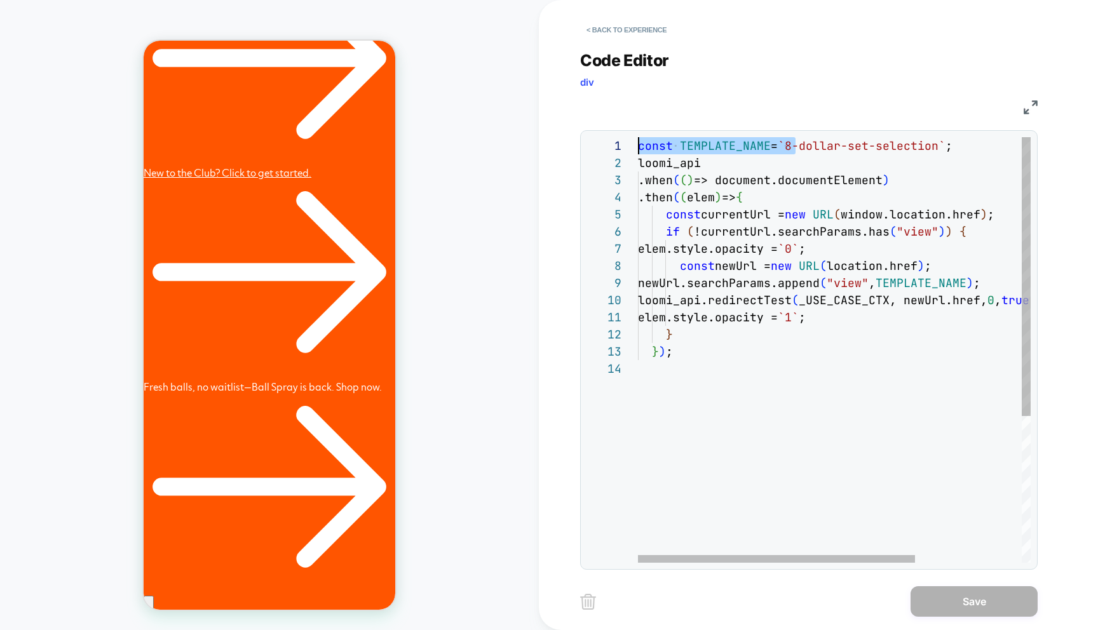
scroll to position [0, 309]
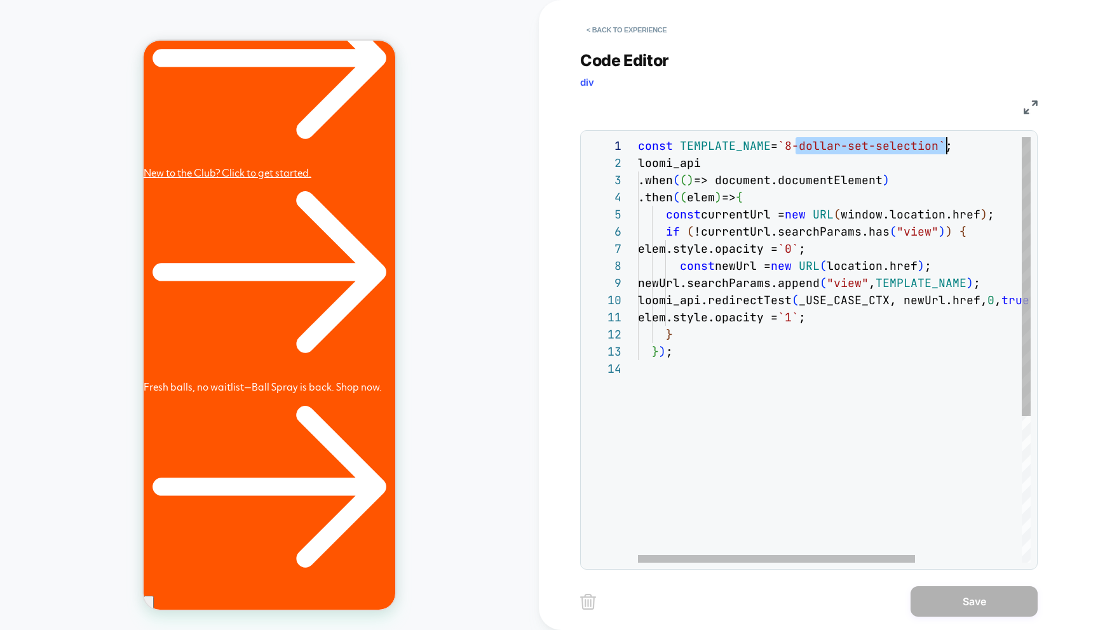
drag, startPoint x: 797, startPoint y: 145, endPoint x: 944, endPoint y: 141, distance: 146.8
click at [944, 141] on div "const TEMPLATE_NAME = `8-dollar-set-selection` ; loomi_api .when ( ( ) => docum…" at bounding box center [910, 461] width 544 height 648
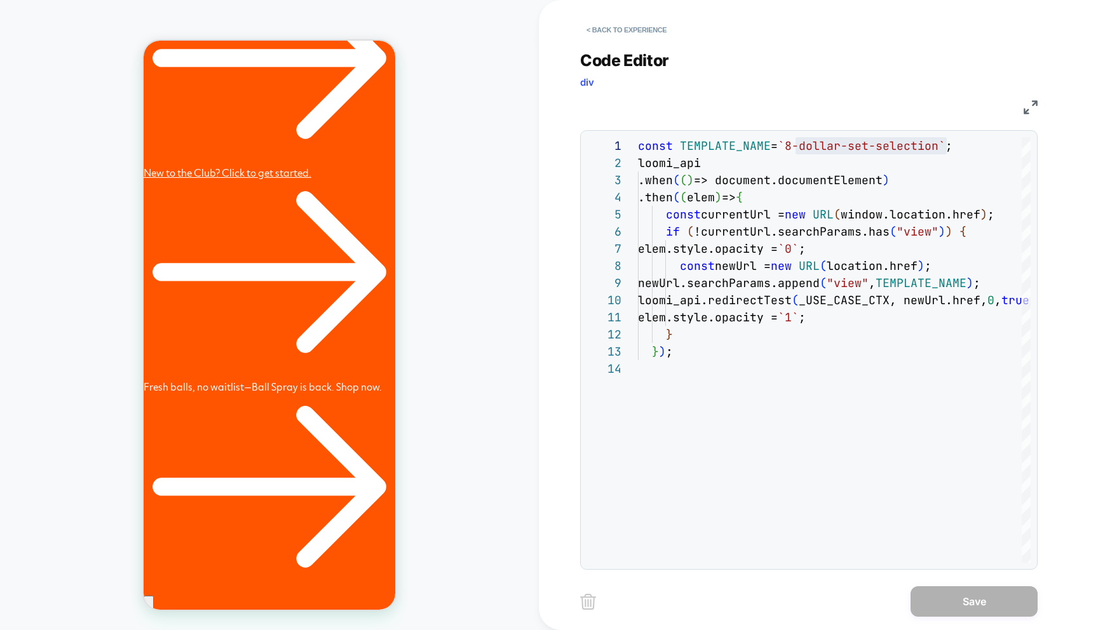
scroll to position [0, 197]
